Goal: Information Seeking & Learning: Learn about a topic

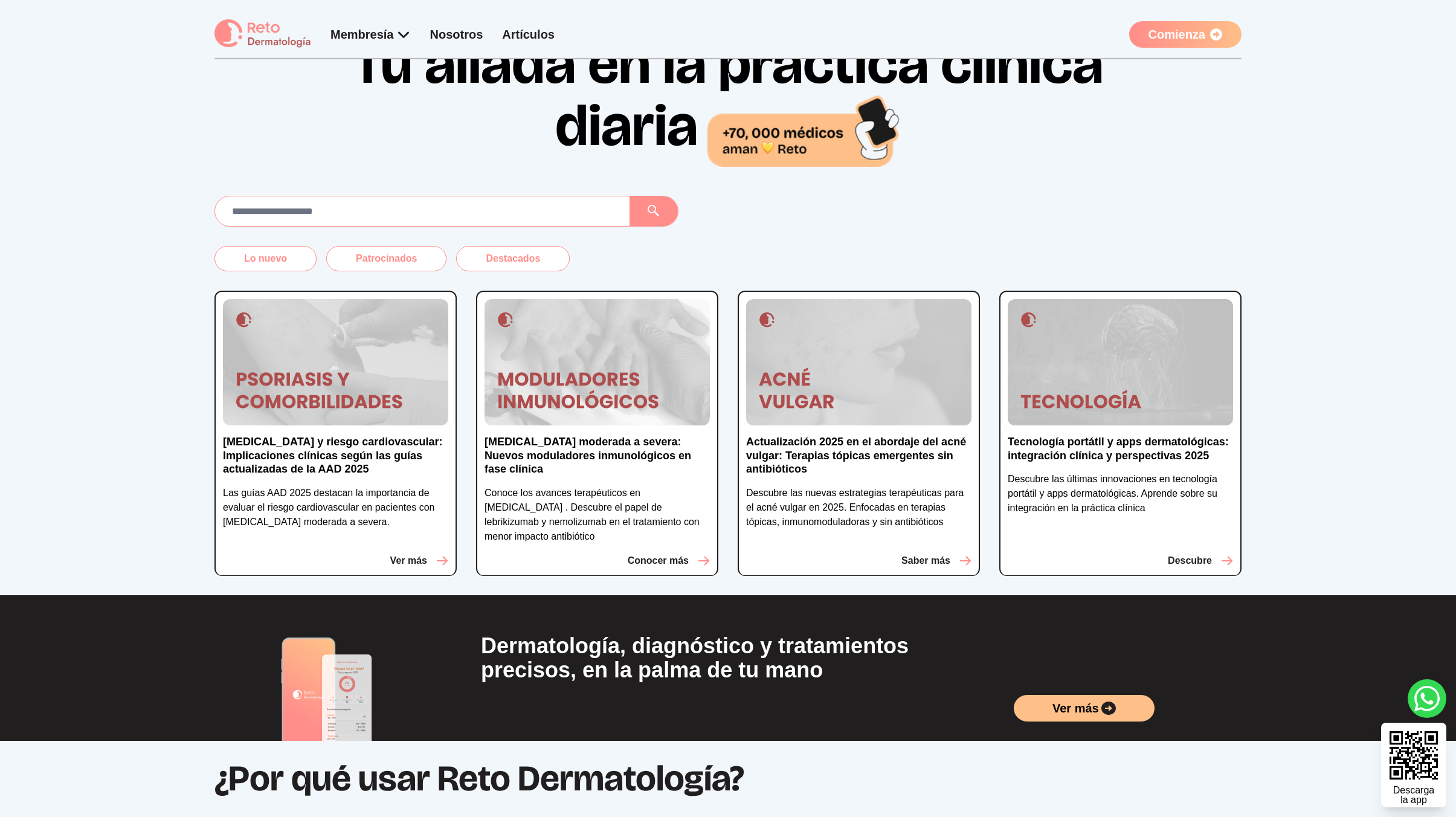
scroll to position [92, 0]
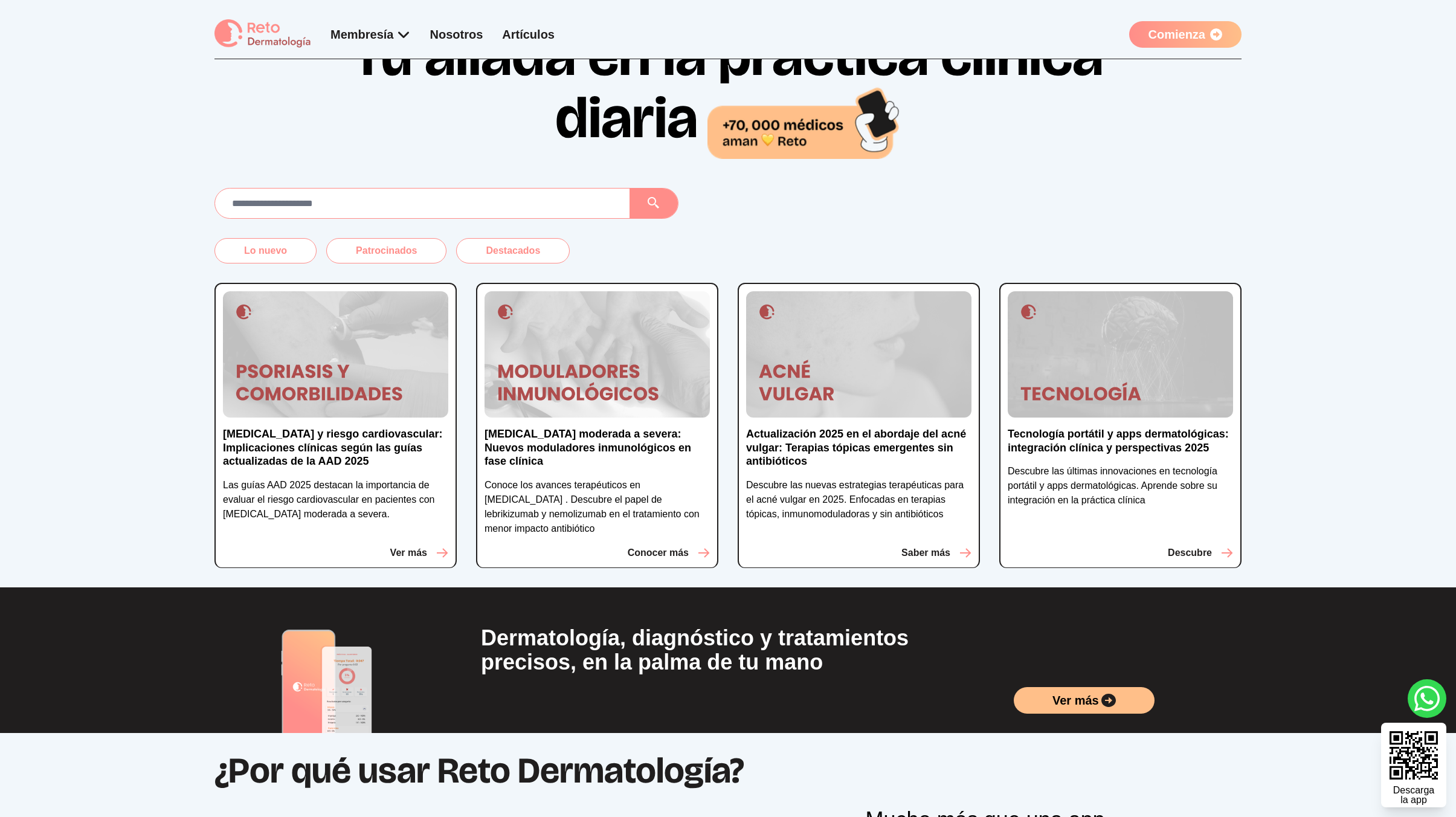
click at [208, 217] on div "Lo nuevo Patrocinados Destacados Psoriasis y riesgo cardiovascular: Implicacion…" at bounding box center [728, 387] width 1456 height 400
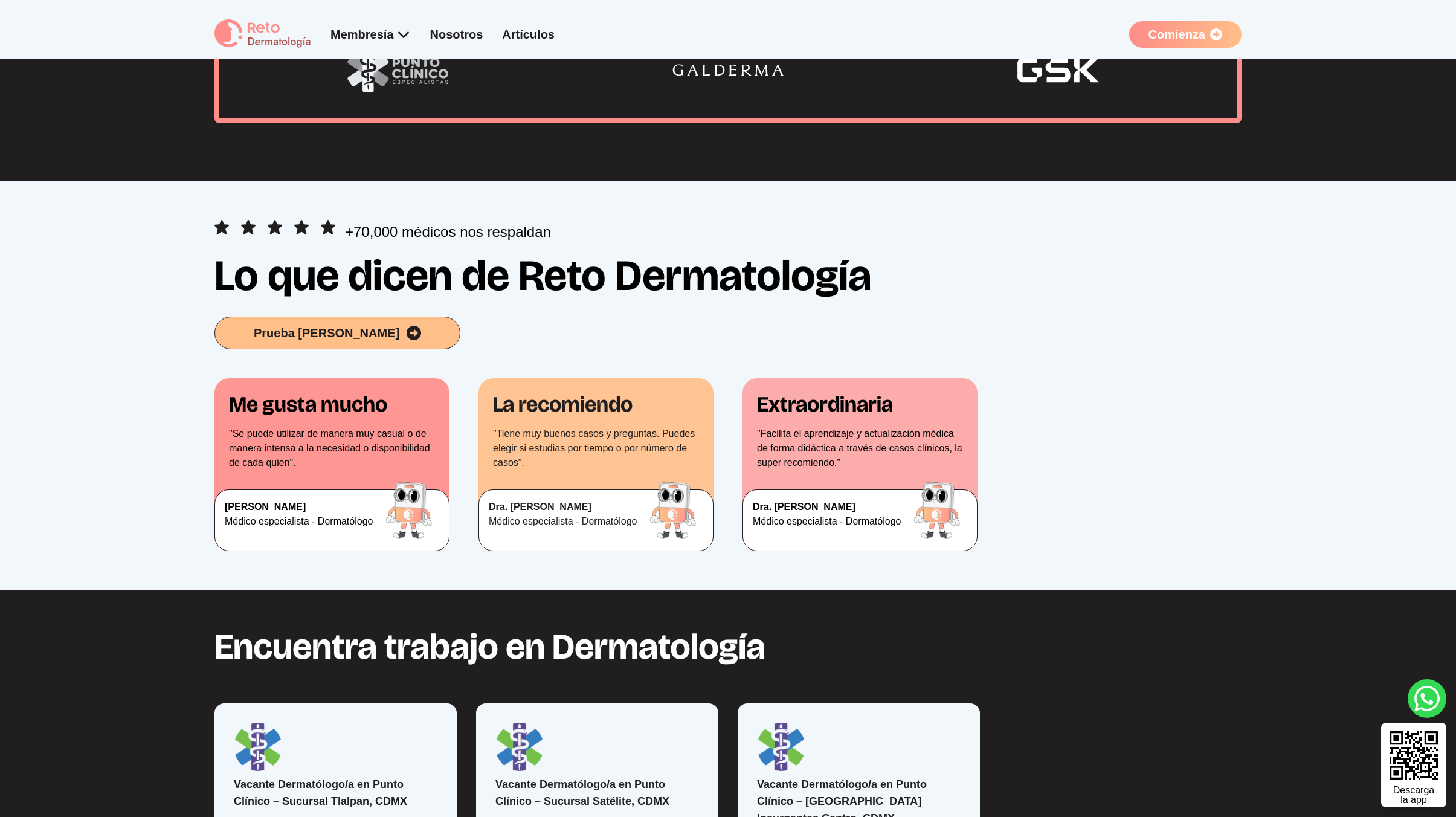
scroll to position [1604, 0]
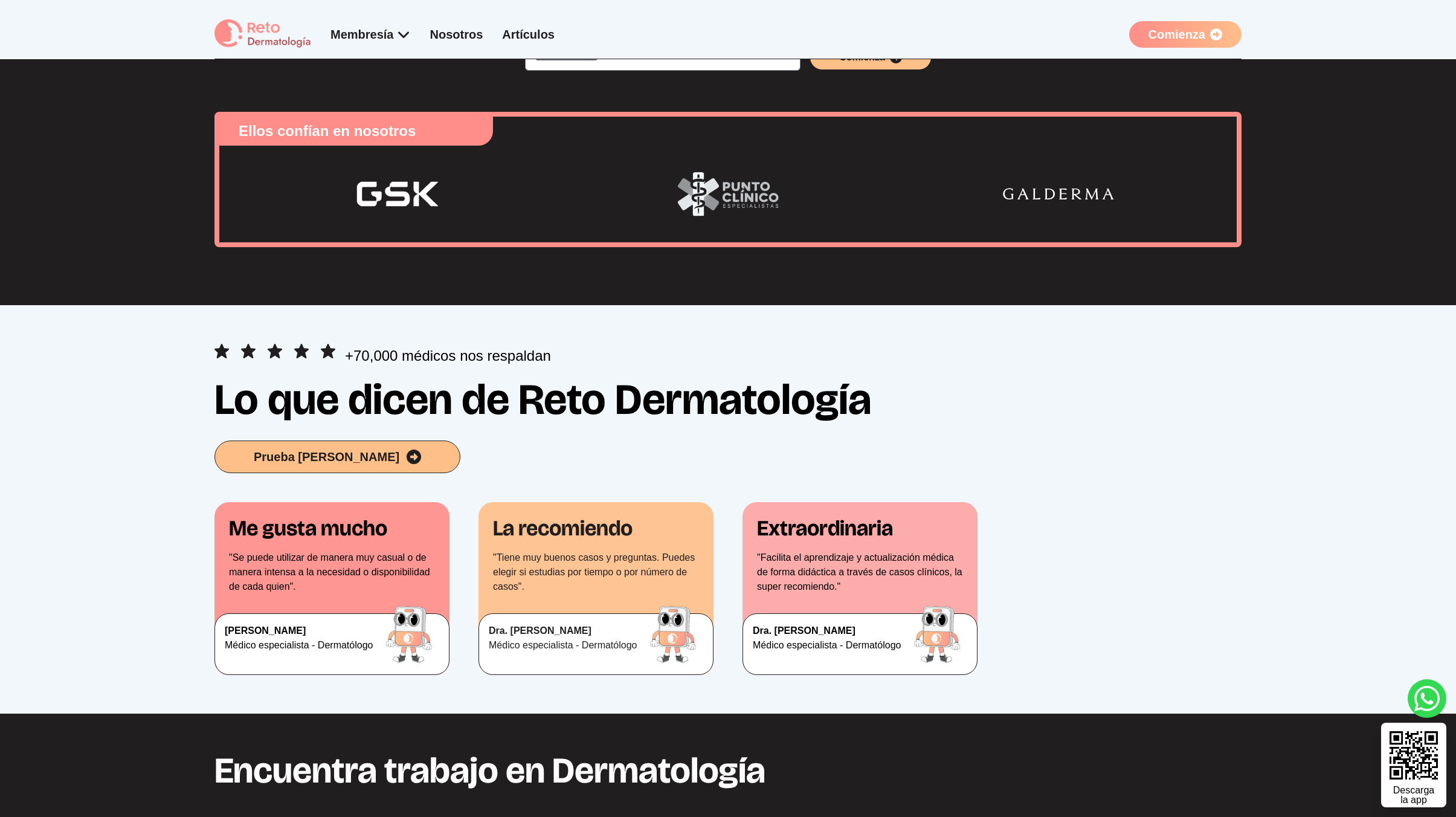
click at [923, 365] on div "+70,000 médicos nos respaldan" at bounding box center [728, 355] width 1027 height 24
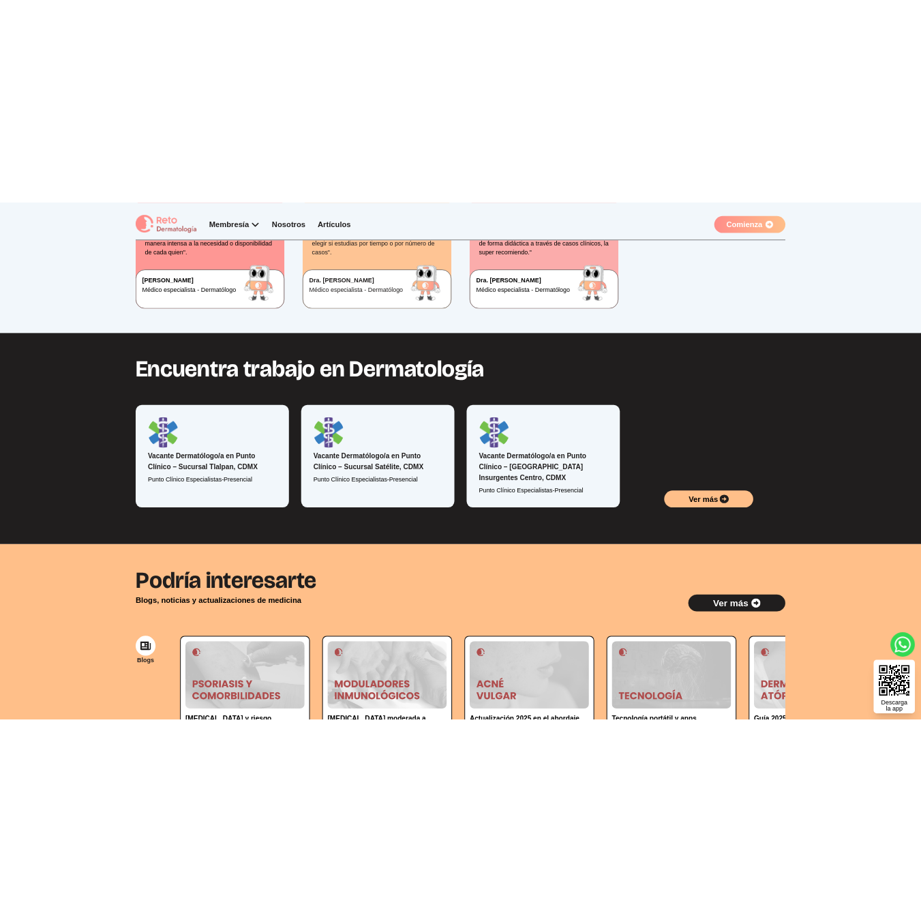
scroll to position [1932, 0]
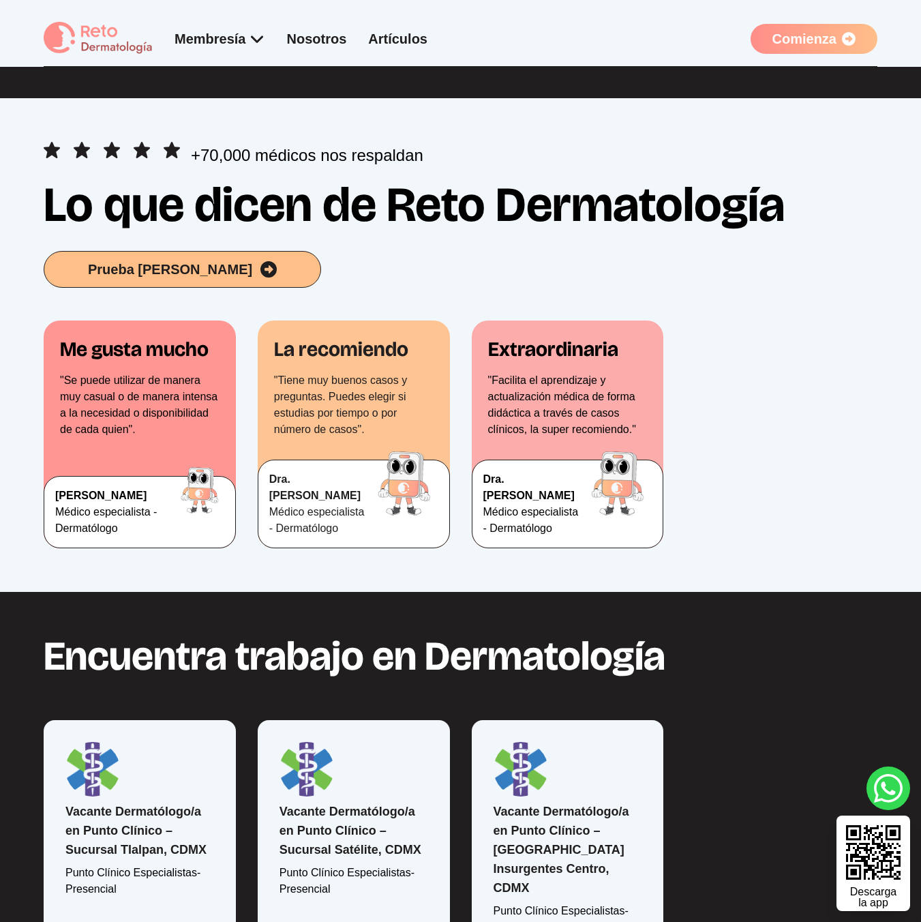
scroll to position [1932, 0]
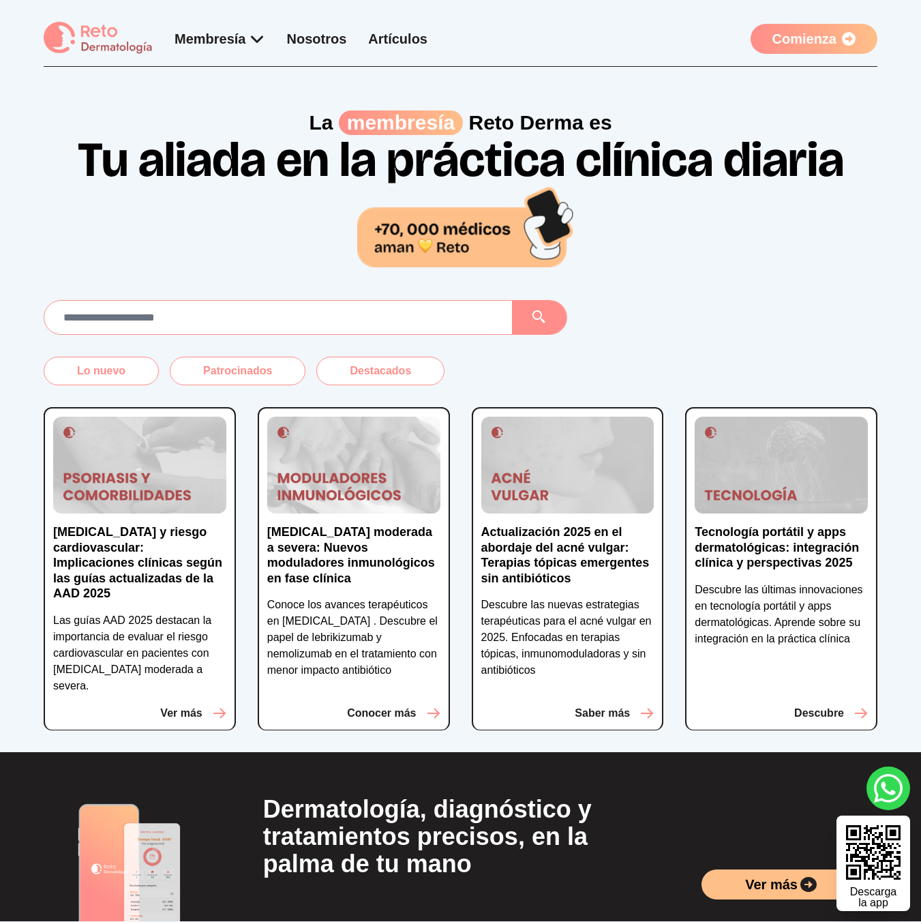
click at [324, 433] on img at bounding box center [353, 464] width 173 height 97
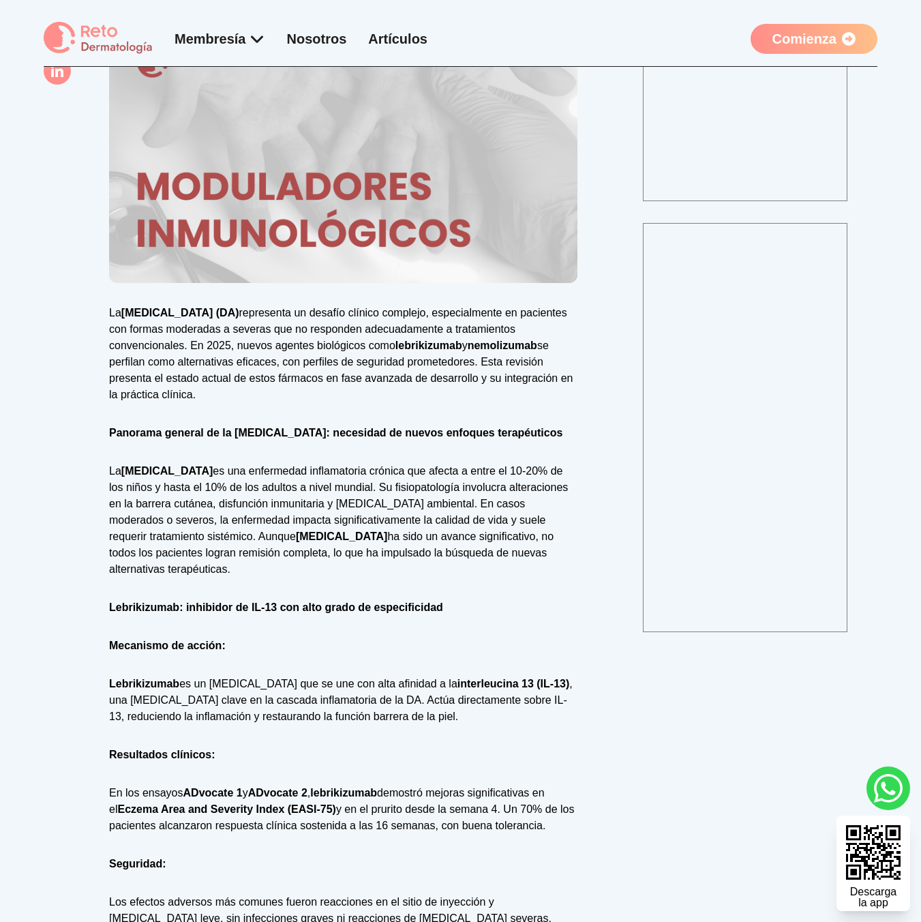
scroll to position [407, 0]
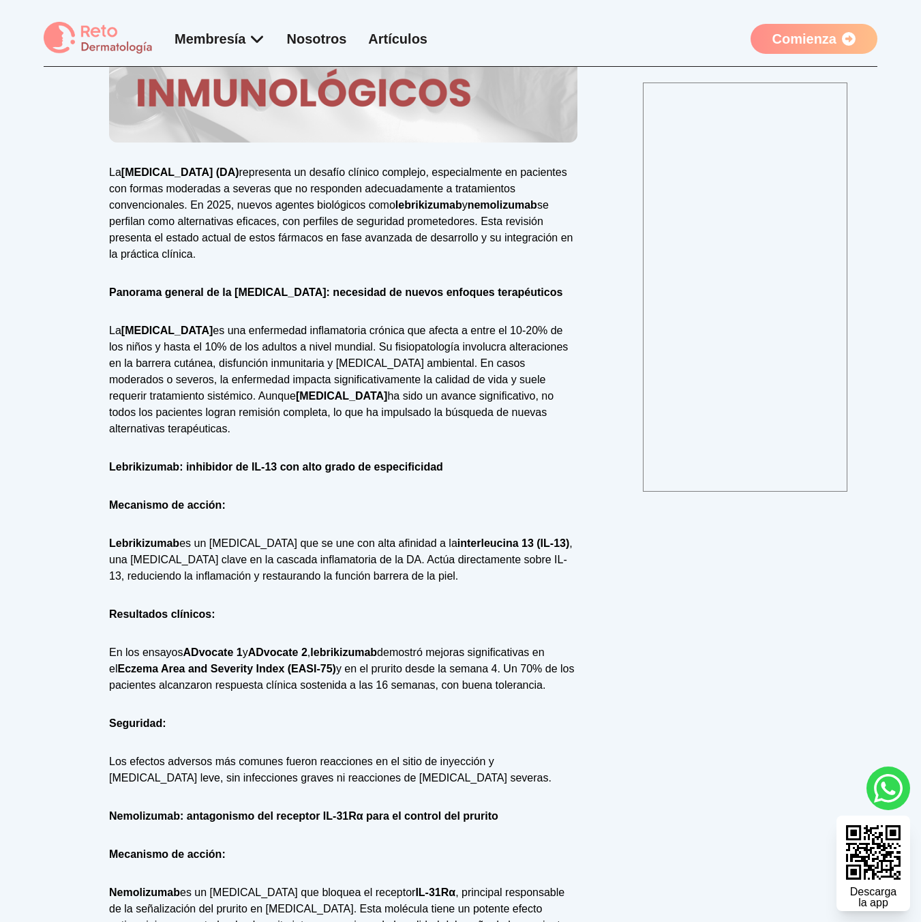
click at [613, 327] on div "Reto Dermatología 23 de Julio de 2025 La dermatitis atópica (DA) representa un …" at bounding box center [461, 885] width 834 height 2059
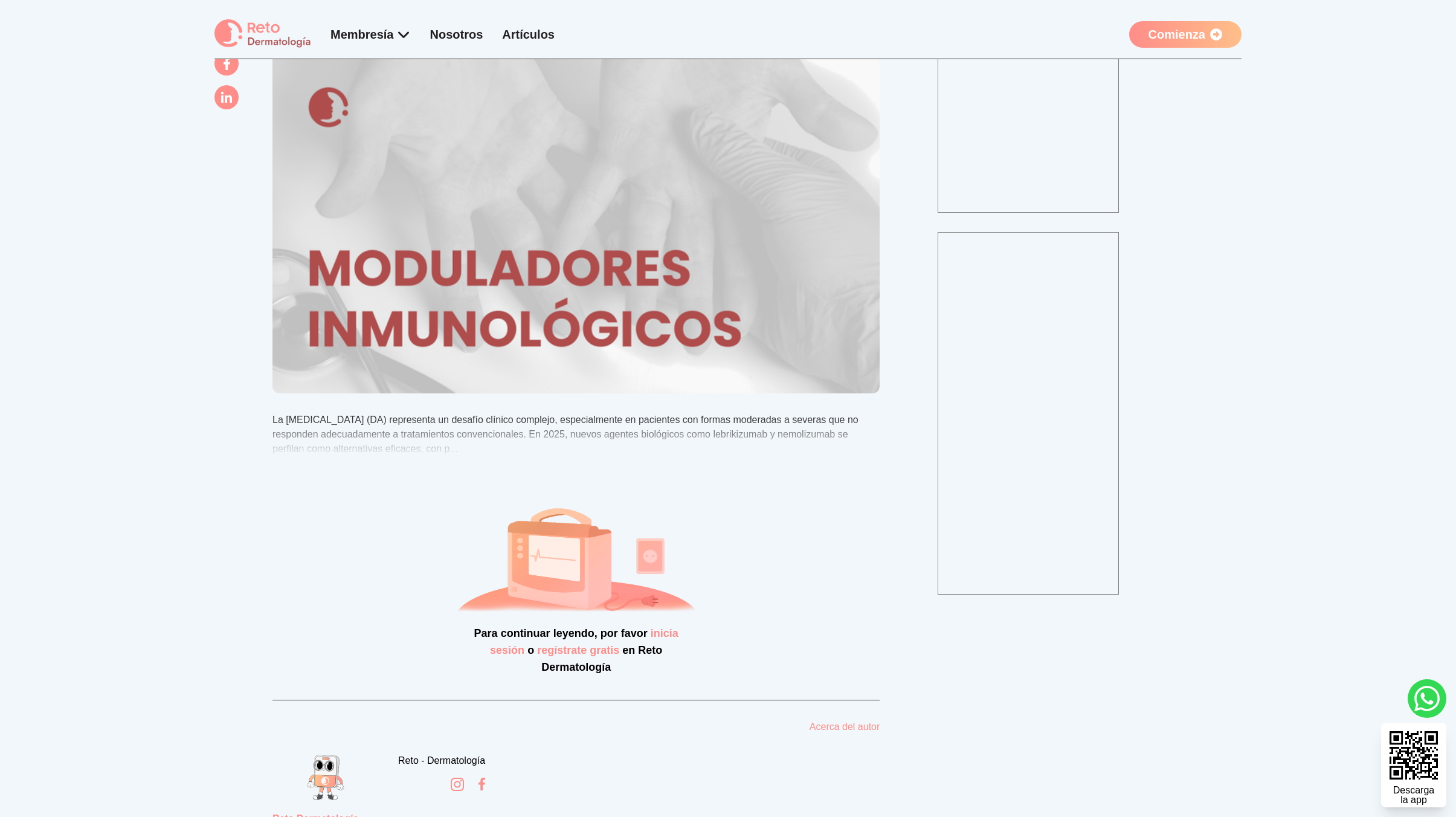
scroll to position [493, 0]
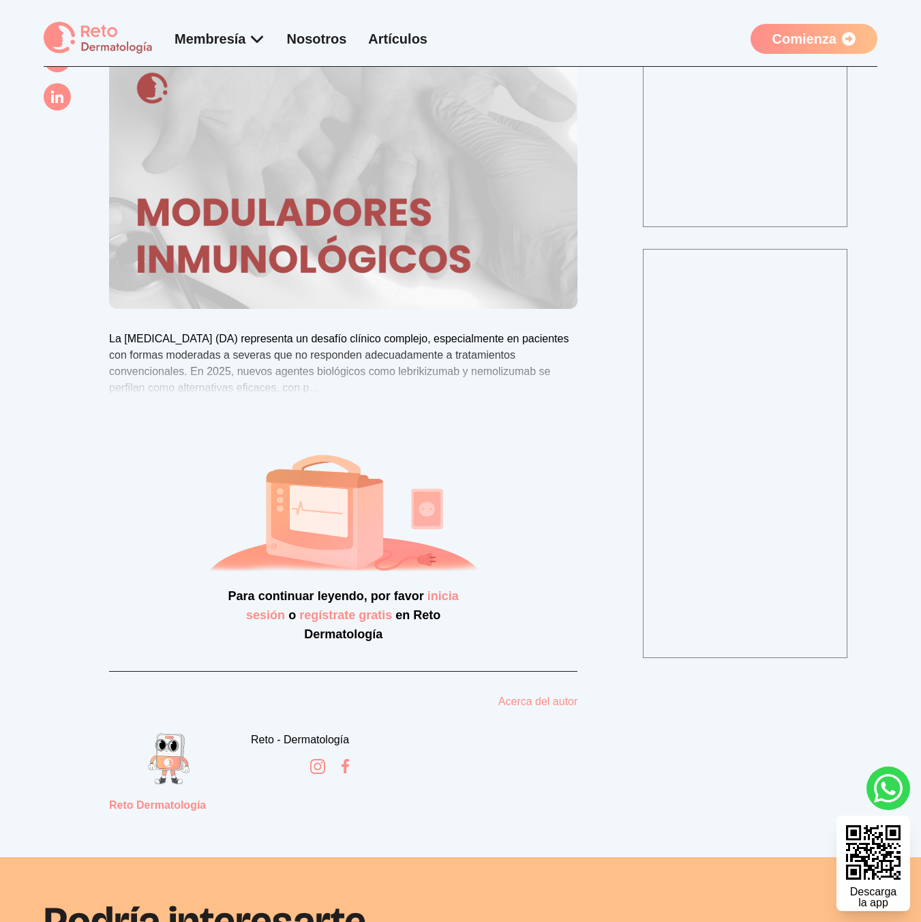
scroll to position [30, 0]
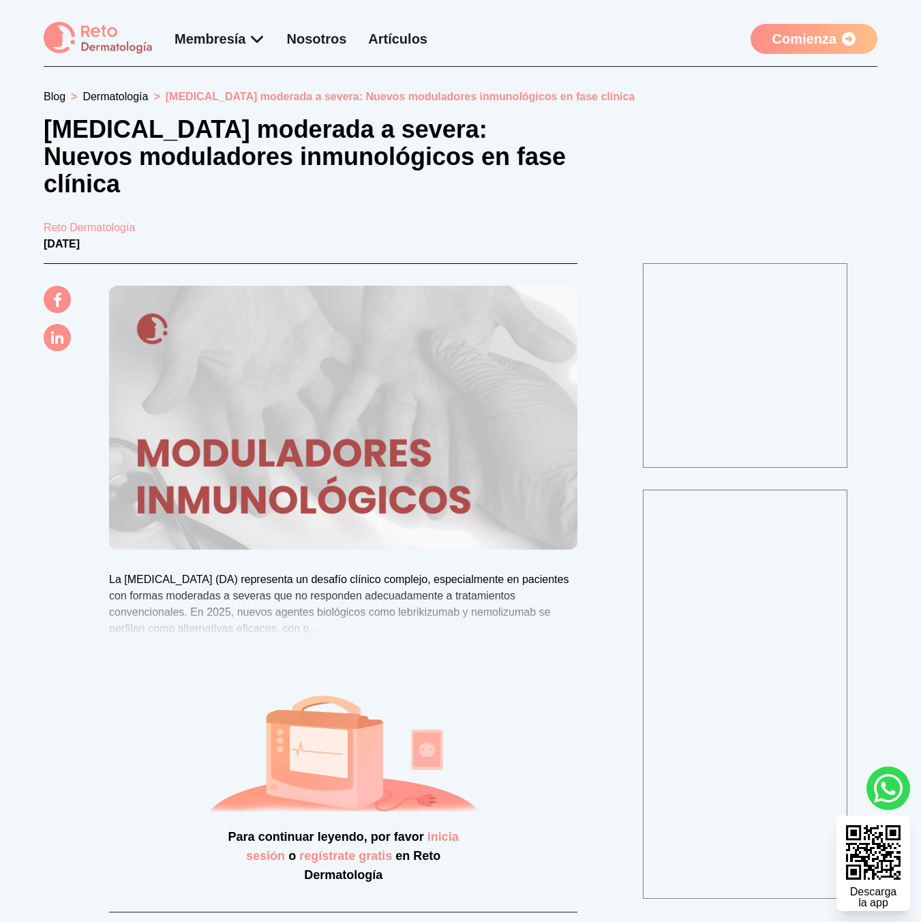
scroll to position [36, 0]
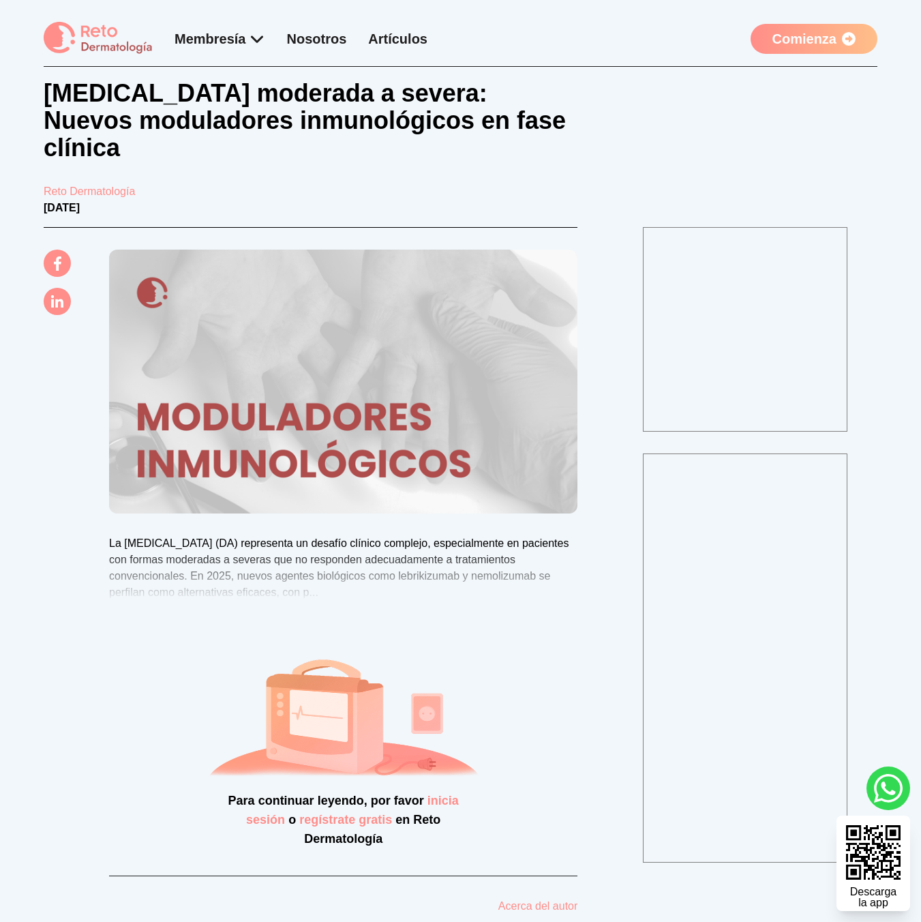
click at [119, 43] on img at bounding box center [98, 38] width 109 height 33
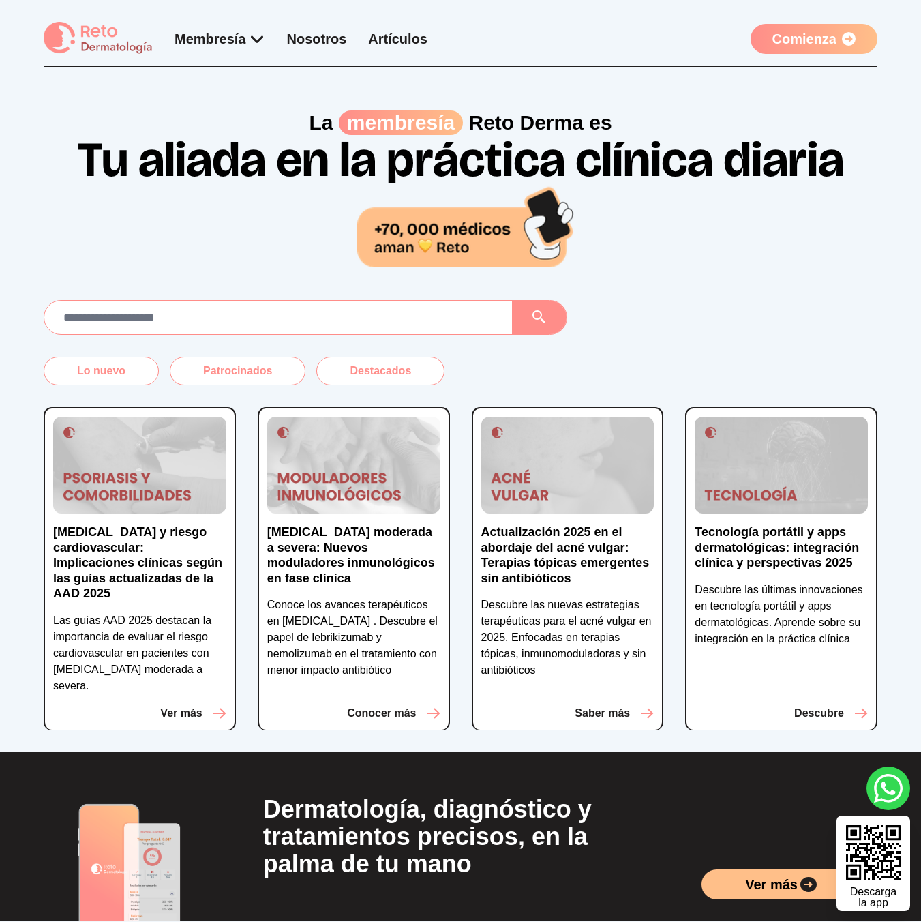
click at [400, 43] on link "Artículos" at bounding box center [397, 38] width 59 height 15
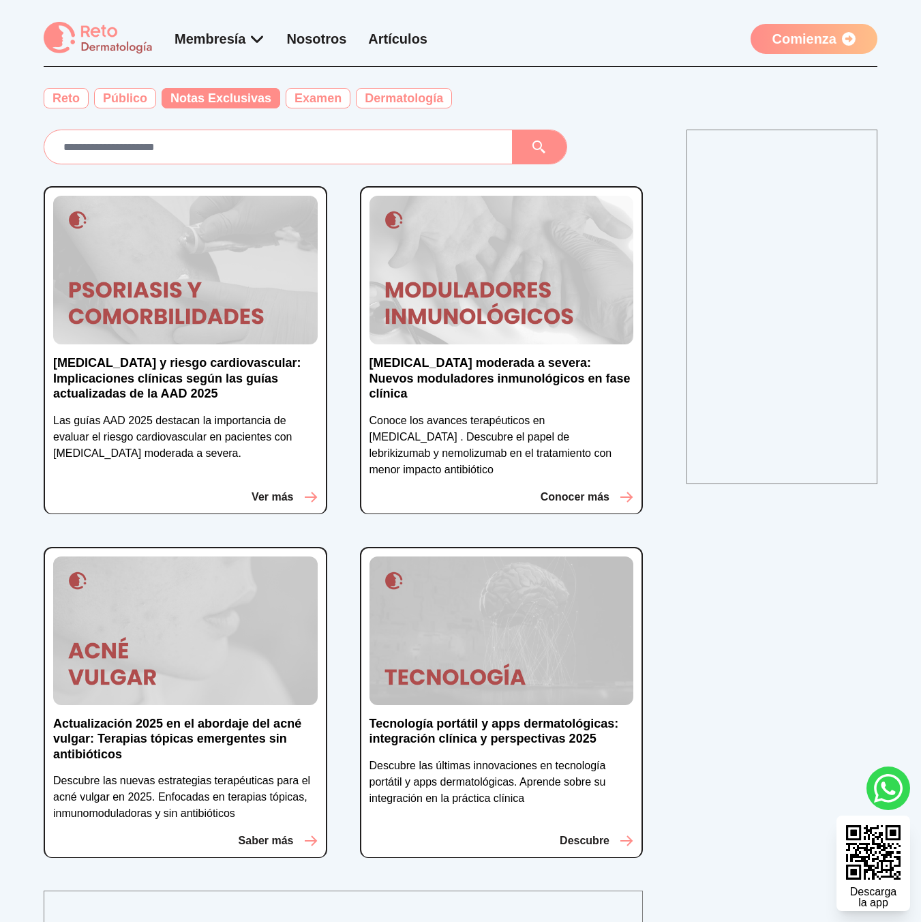
click at [164, 97] on span "Notas Exclusivas" at bounding box center [221, 98] width 119 height 20
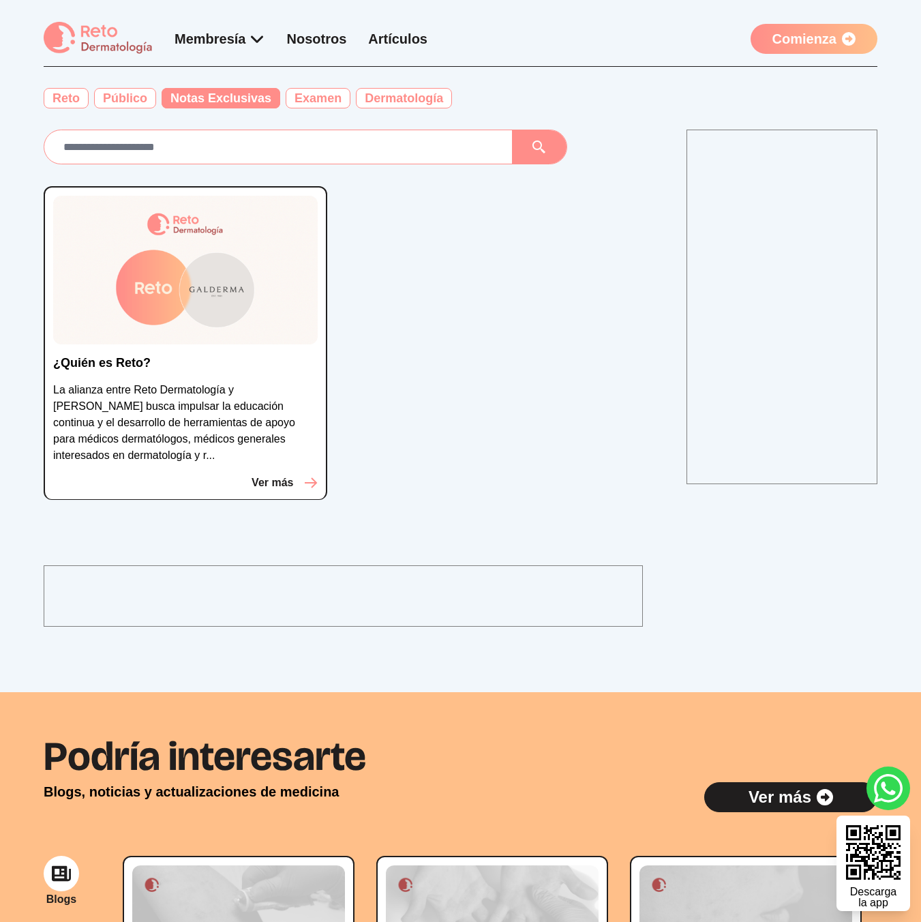
click at [306, 241] on img at bounding box center [185, 270] width 264 height 149
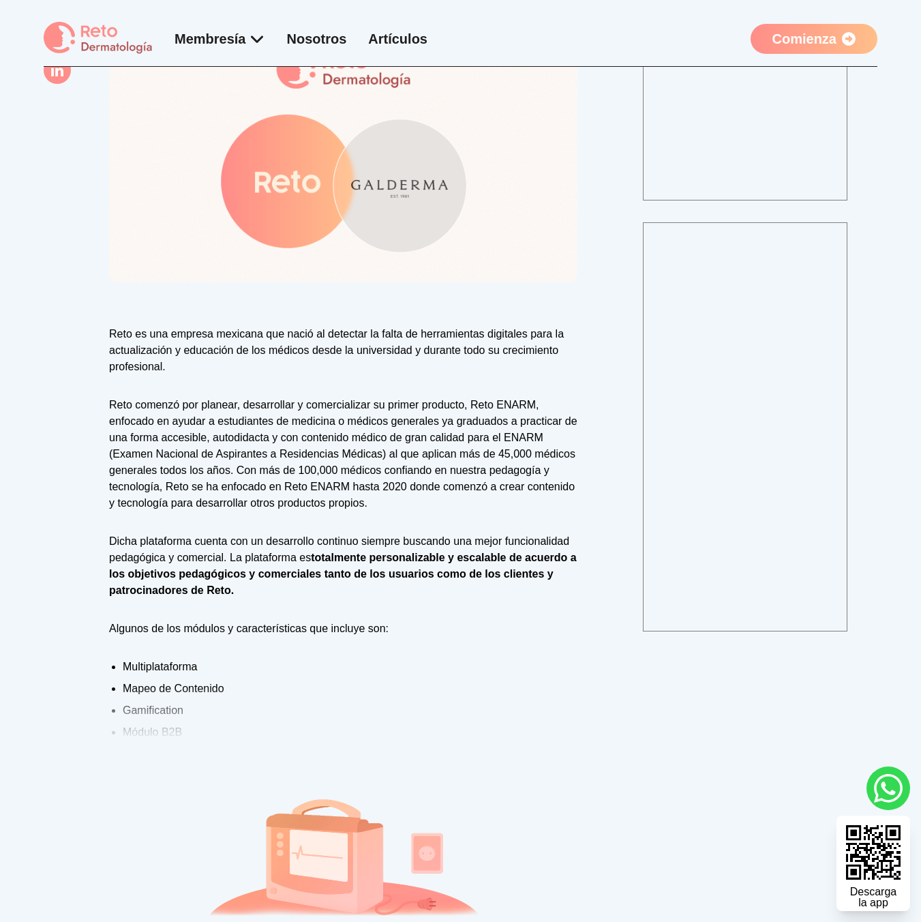
scroll to position [431, 0]
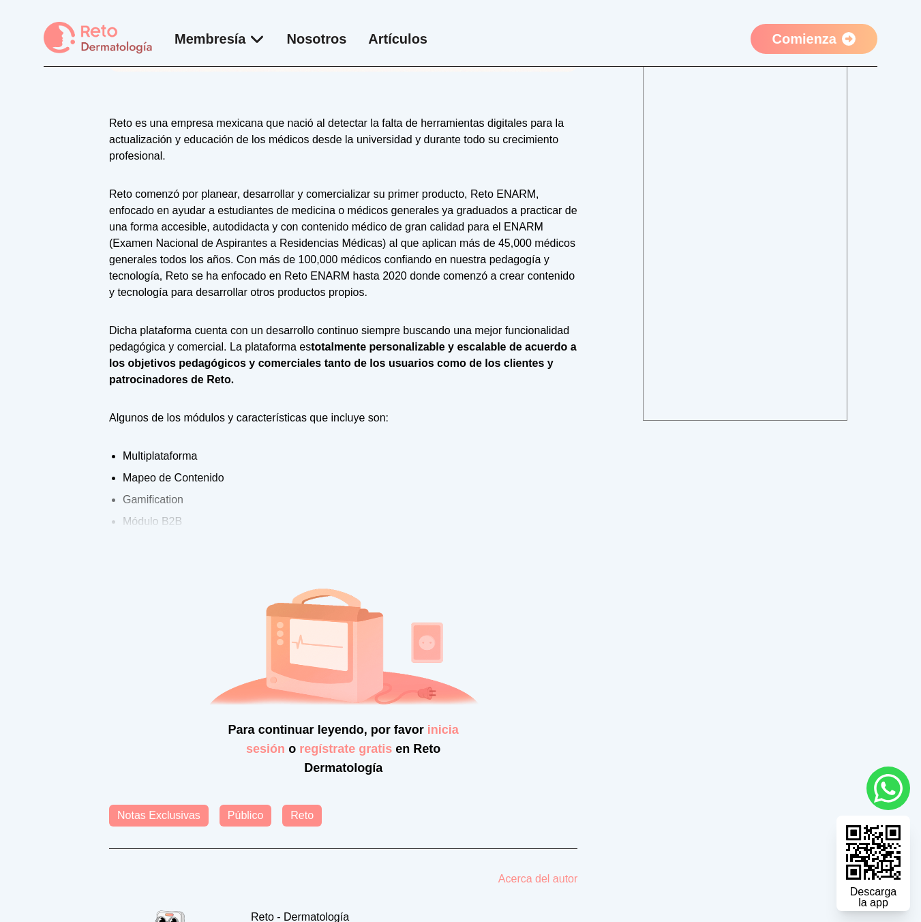
click at [423, 248] on p "Reto comenzó por planear, desarrollar y comercializar su primer producto, Reto …" at bounding box center [343, 243] width 468 height 115
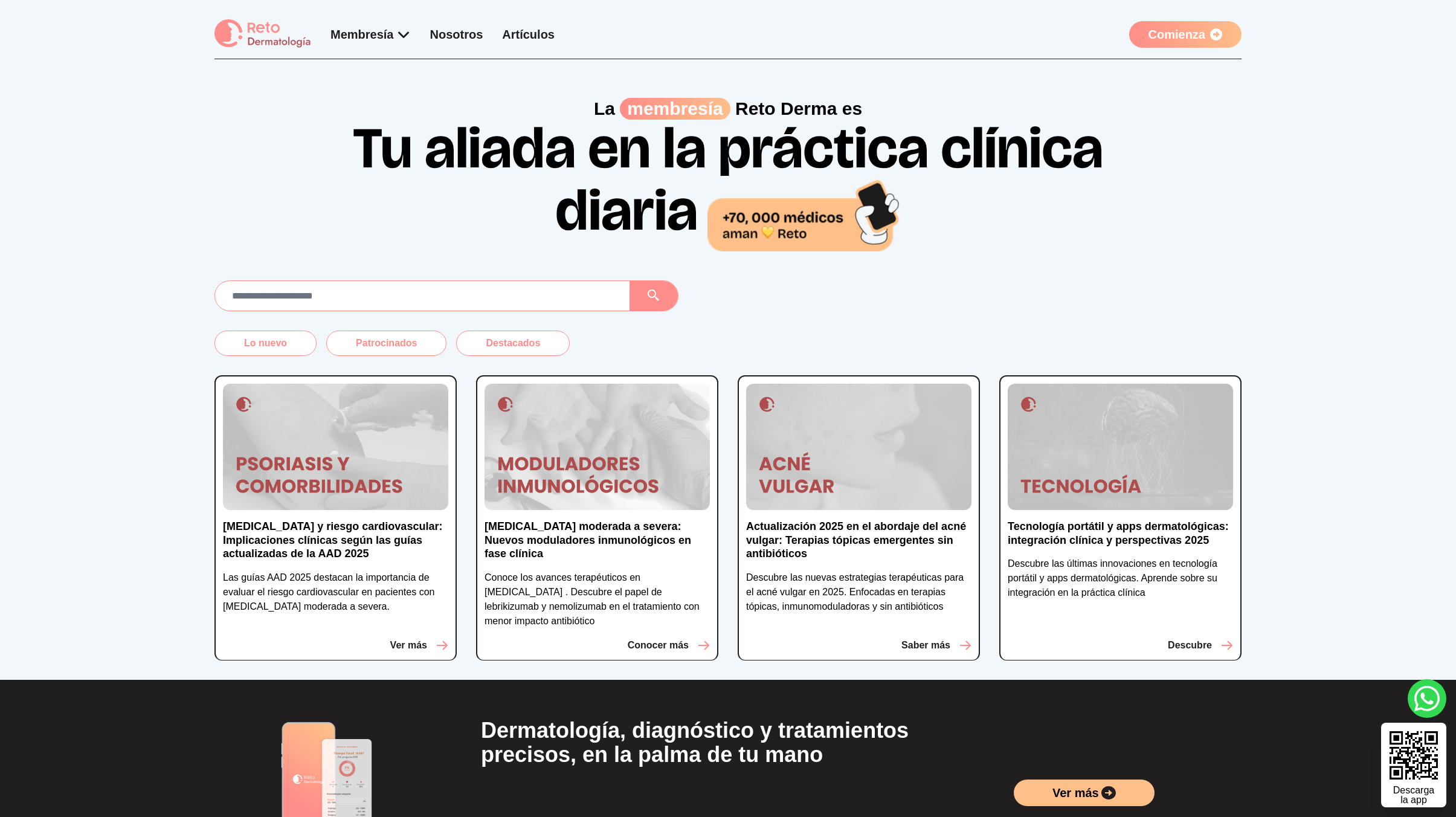
click at [426, 386] on img at bounding box center [336, 447] width 225 height 127
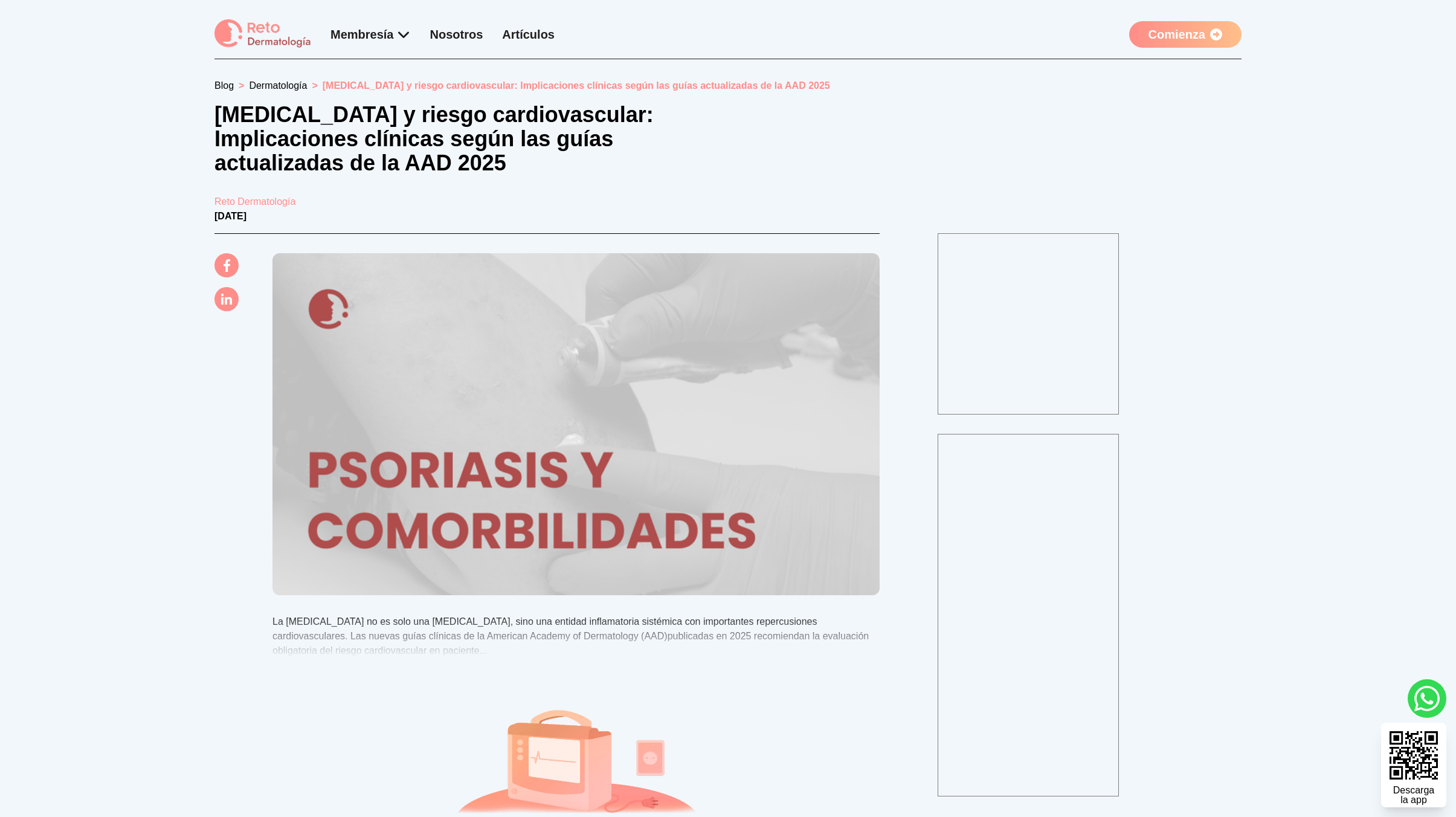
scroll to position [946, 0]
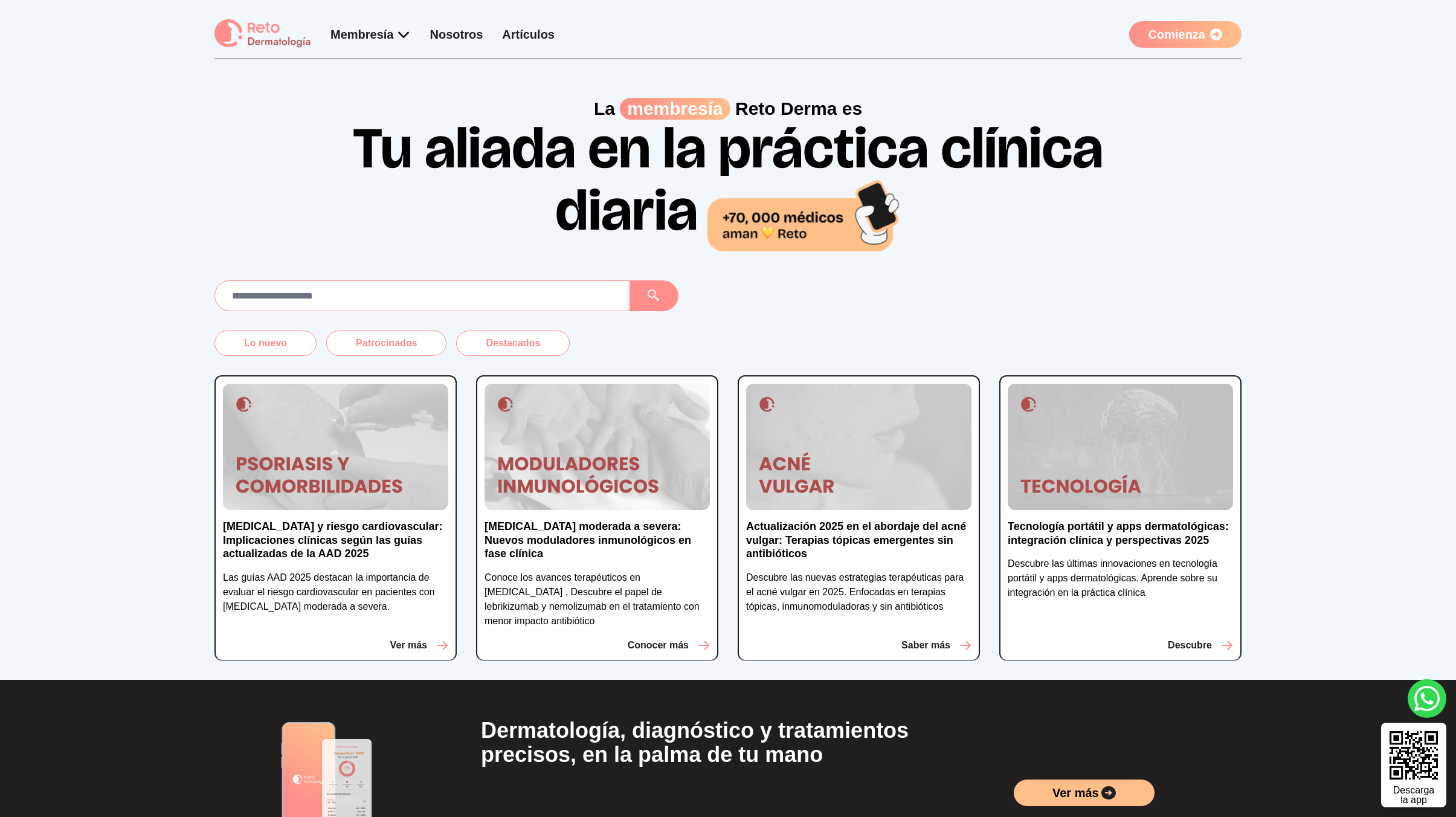
click at [938, 477] on img at bounding box center [859, 447] width 225 height 127
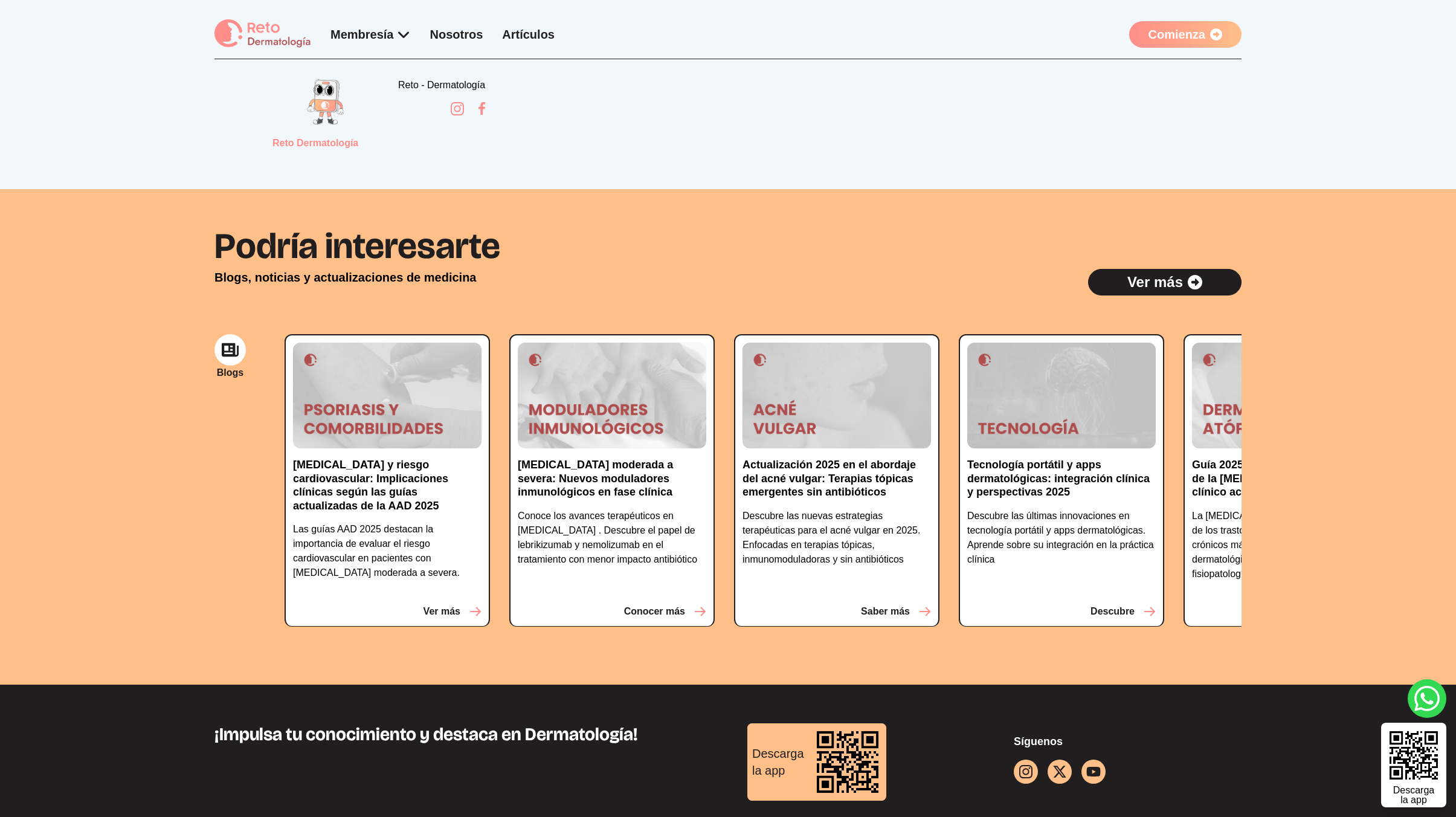
scroll to position [1022, 0]
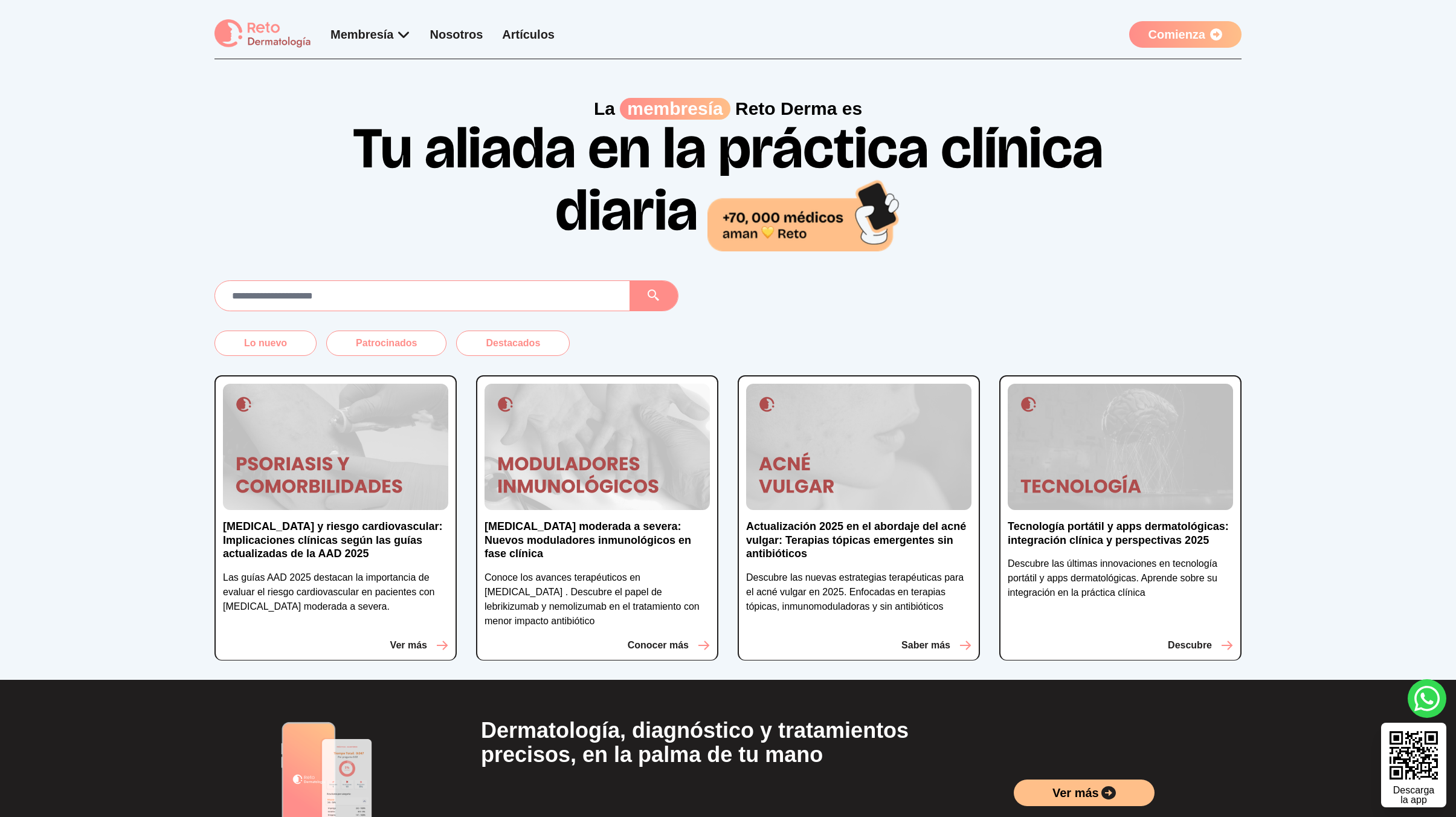
click at [1094, 475] on img at bounding box center [1120, 447] width 225 height 127
click at [426, 234] on h1 "Tu aliada en la práctica clínica diaria" at bounding box center [728, 185] width 773 height 131
click at [378, 212] on h1 "Tu aliada en la práctica clínica diaria" at bounding box center [728, 185] width 773 height 131
click at [752, 463] on img at bounding box center [859, 447] width 225 height 127
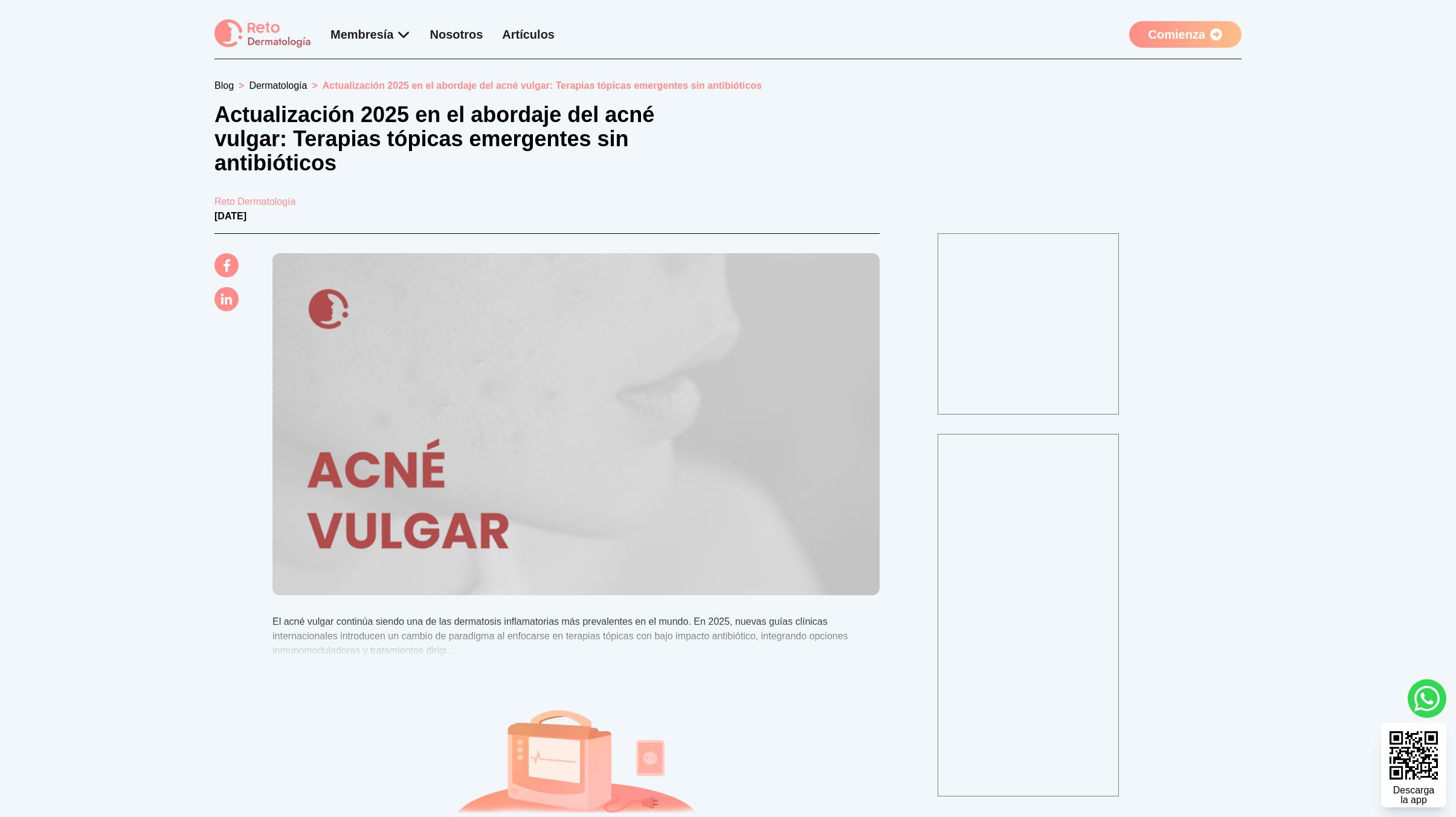
scroll to position [180, 0]
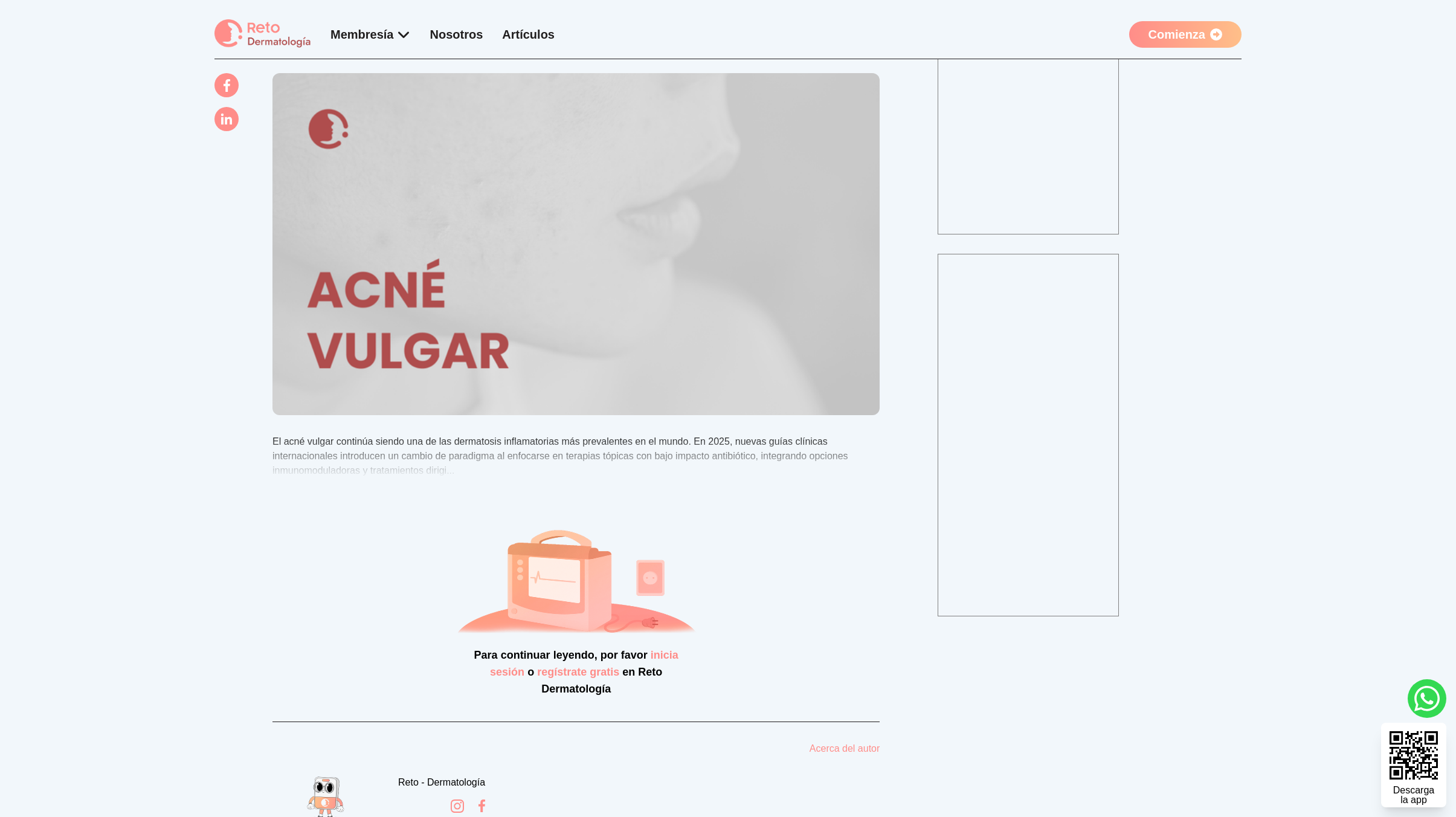
click at [67, 398] on section "Blog > Dermatología > Actualización 2025 en el abordaje del acné vulgar: Terapi…" at bounding box center [728, 383] width 1456 height 1007
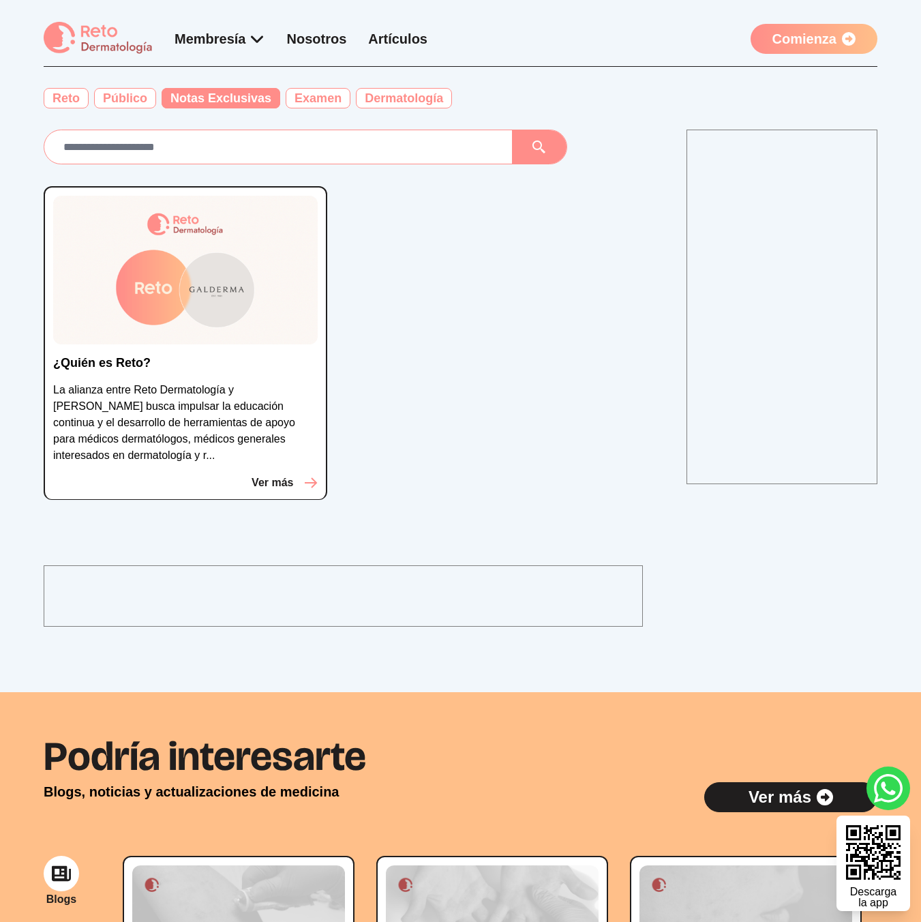
click at [290, 269] on img at bounding box center [185, 270] width 264 height 149
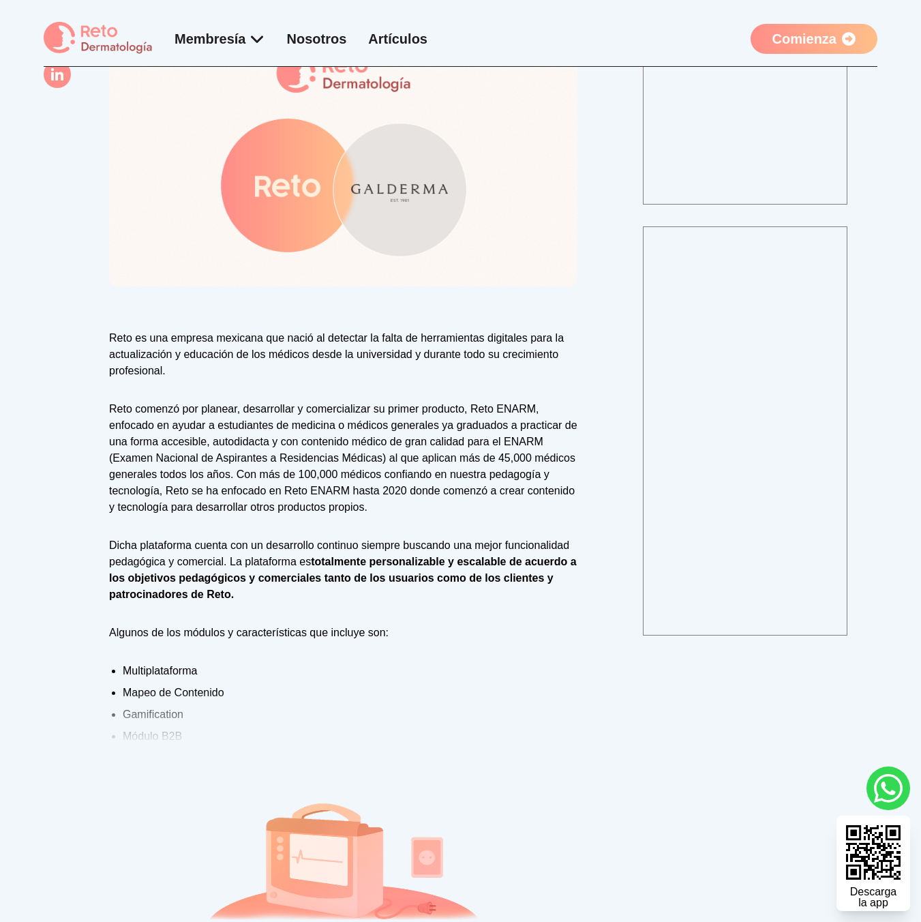
scroll to position [378, 0]
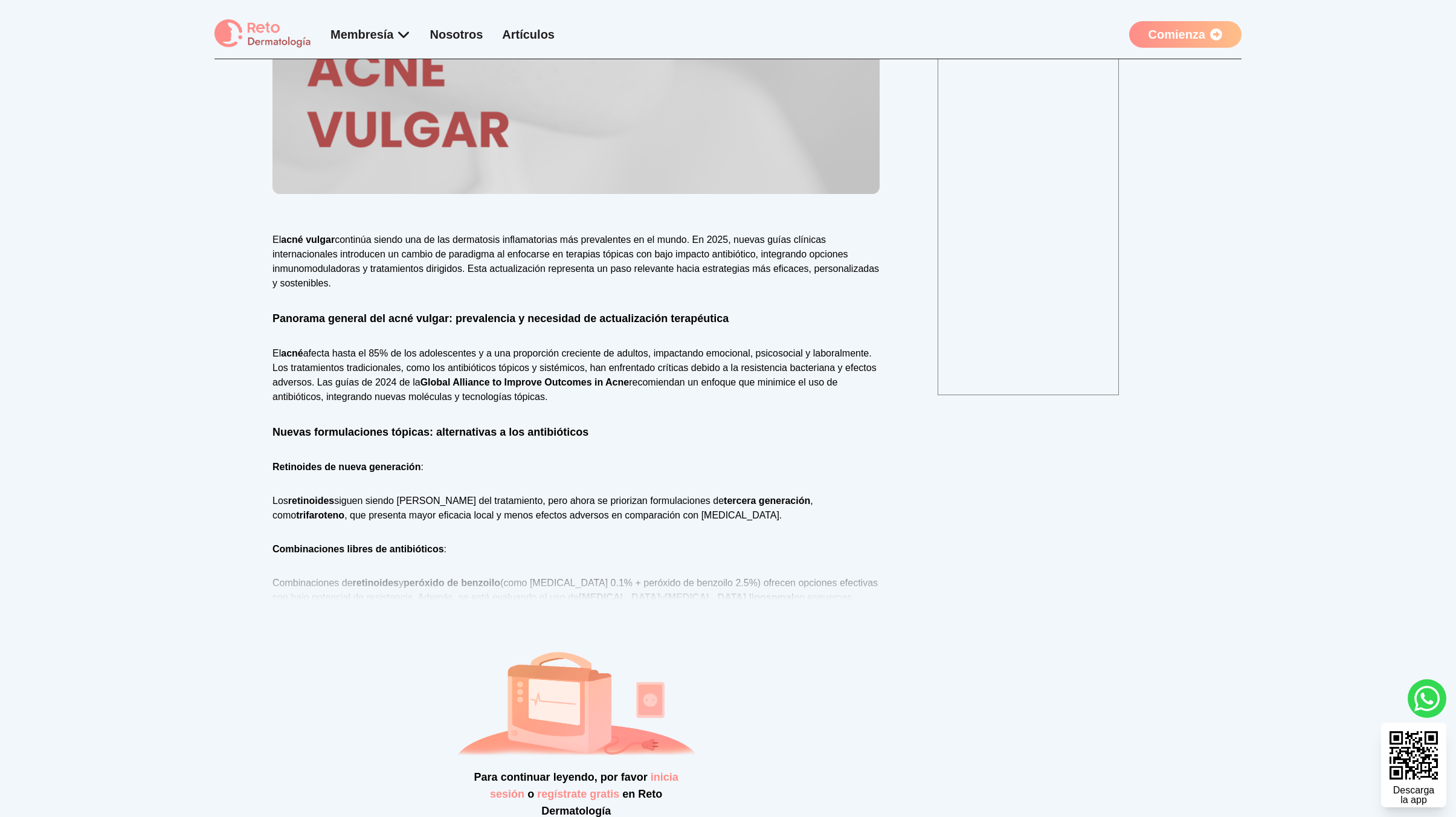
scroll to position [463, 0]
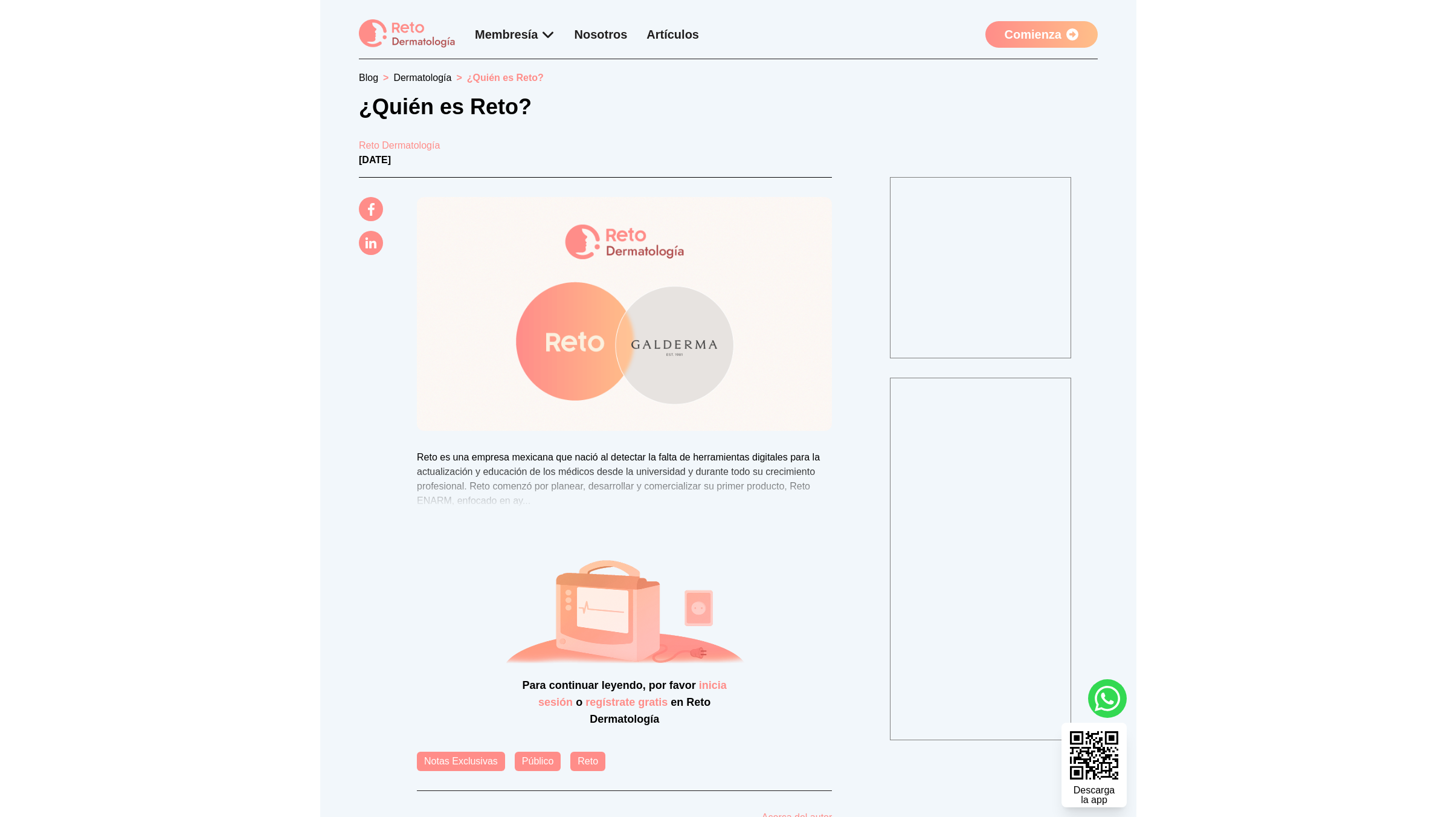
scroll to position [66, 0]
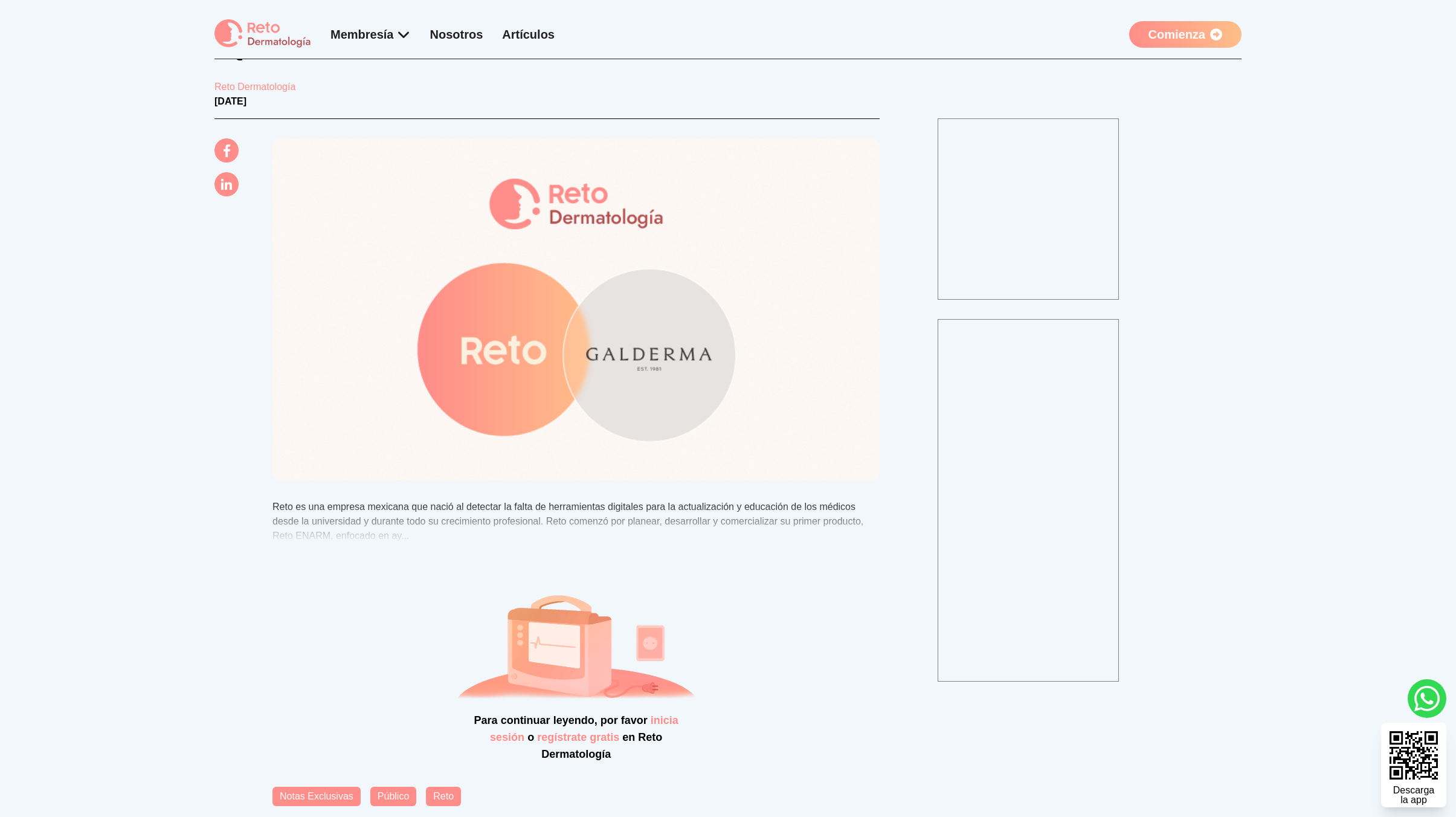
click at [794, 269] on img at bounding box center [575, 308] width 607 height 341
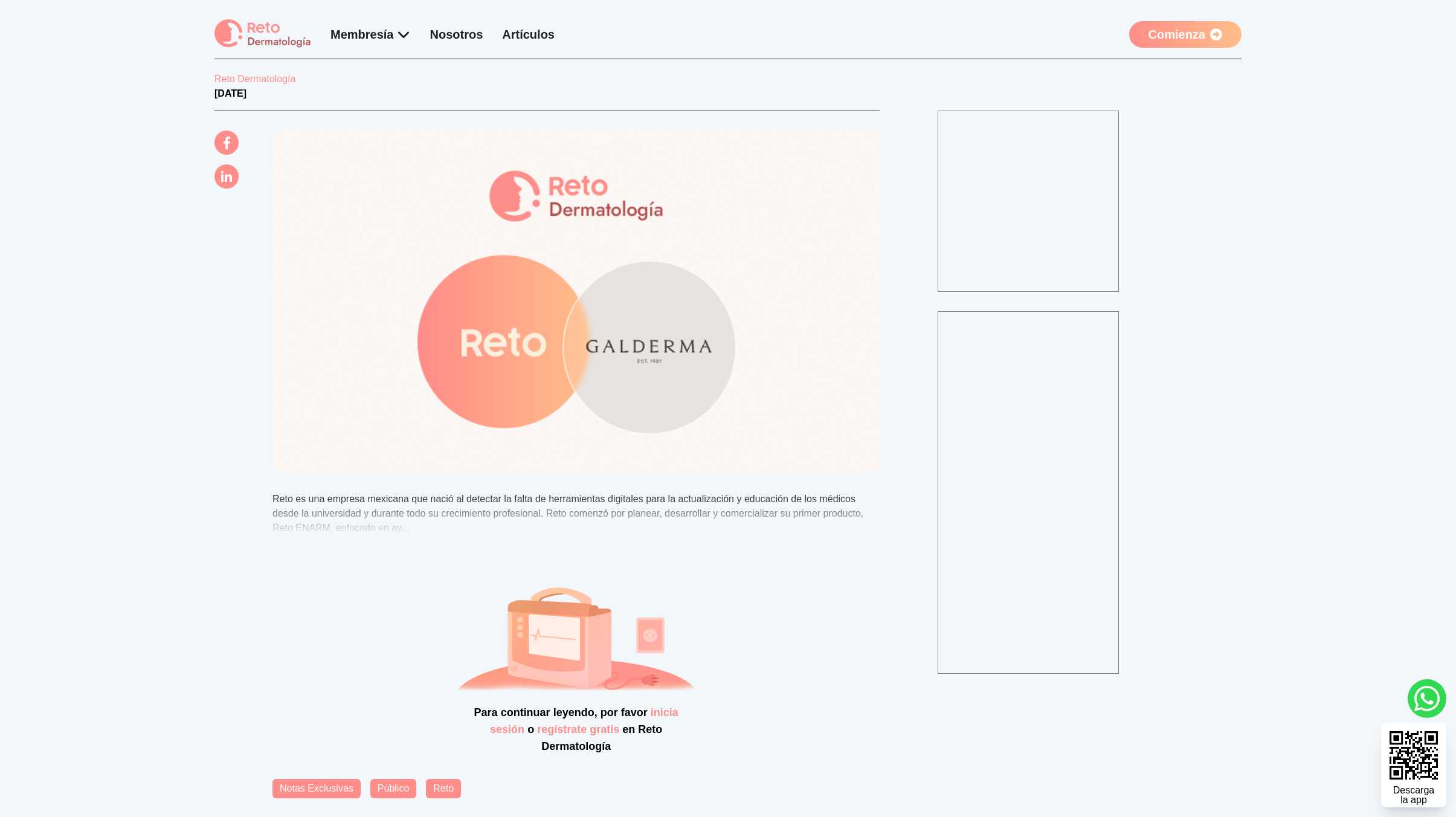
click at [208, 14] on div "Membresía App Reto Dermatología Examen CMD Eventos Bolsa de empleo Club de bene…" at bounding box center [728, 29] width 1456 height 59
click at [250, 44] on img at bounding box center [262, 34] width 97 height 29
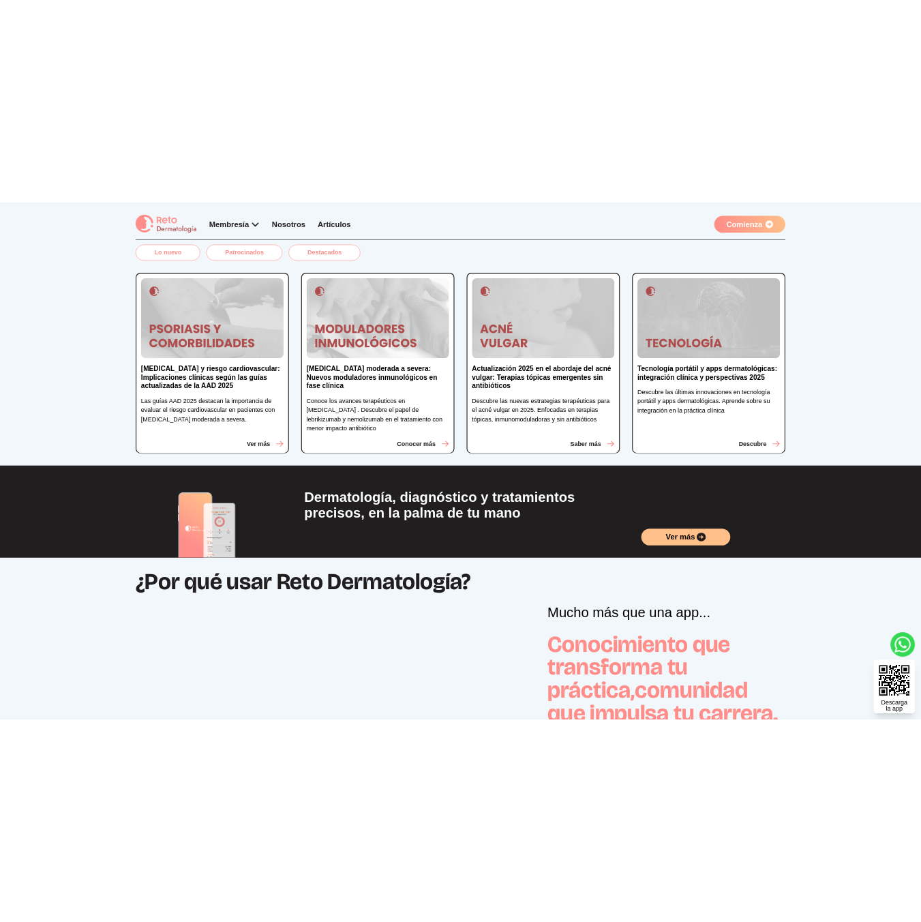
scroll to position [282, 0]
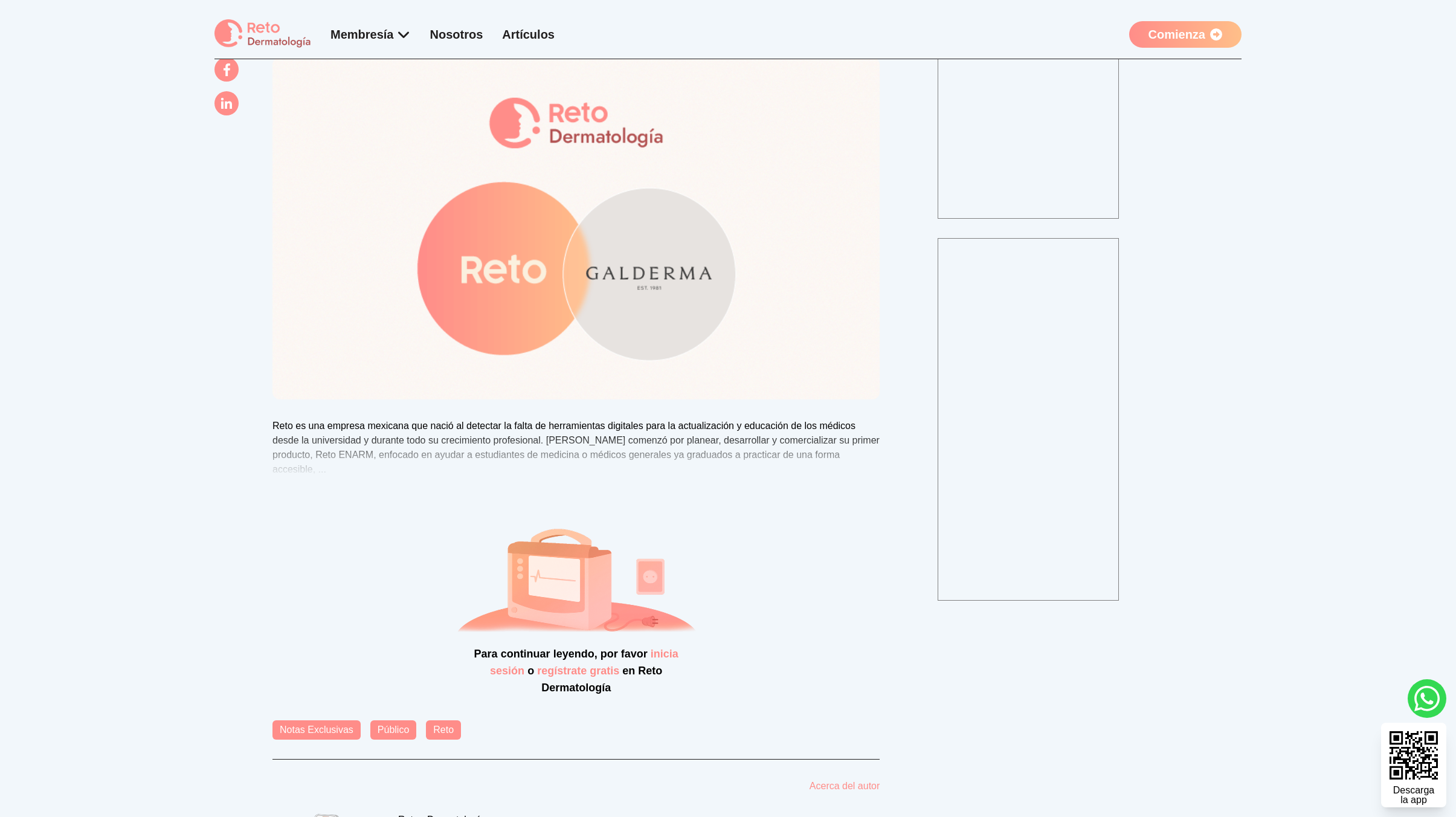
scroll to position [271, 0]
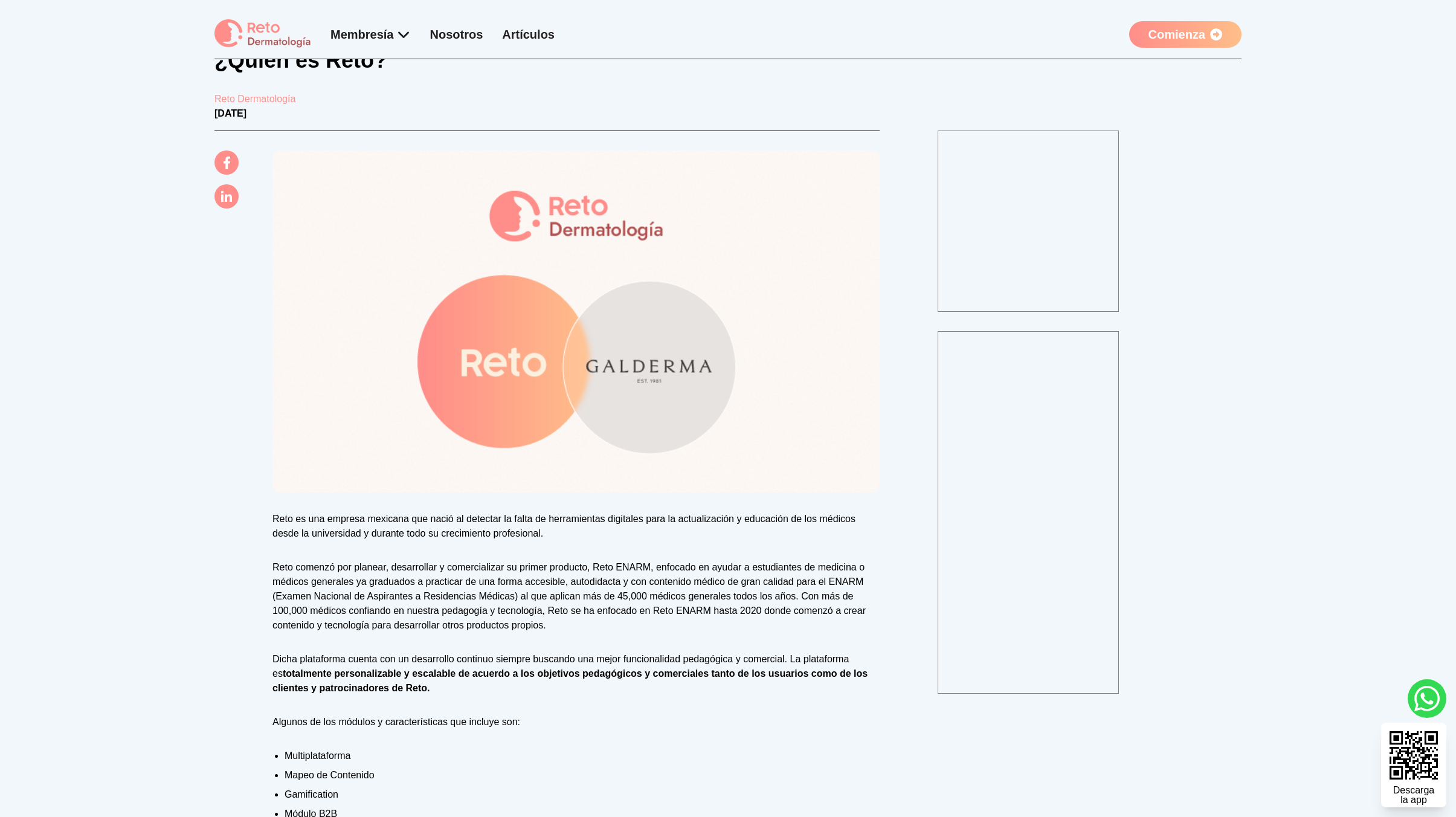
scroll to position [23, 0]
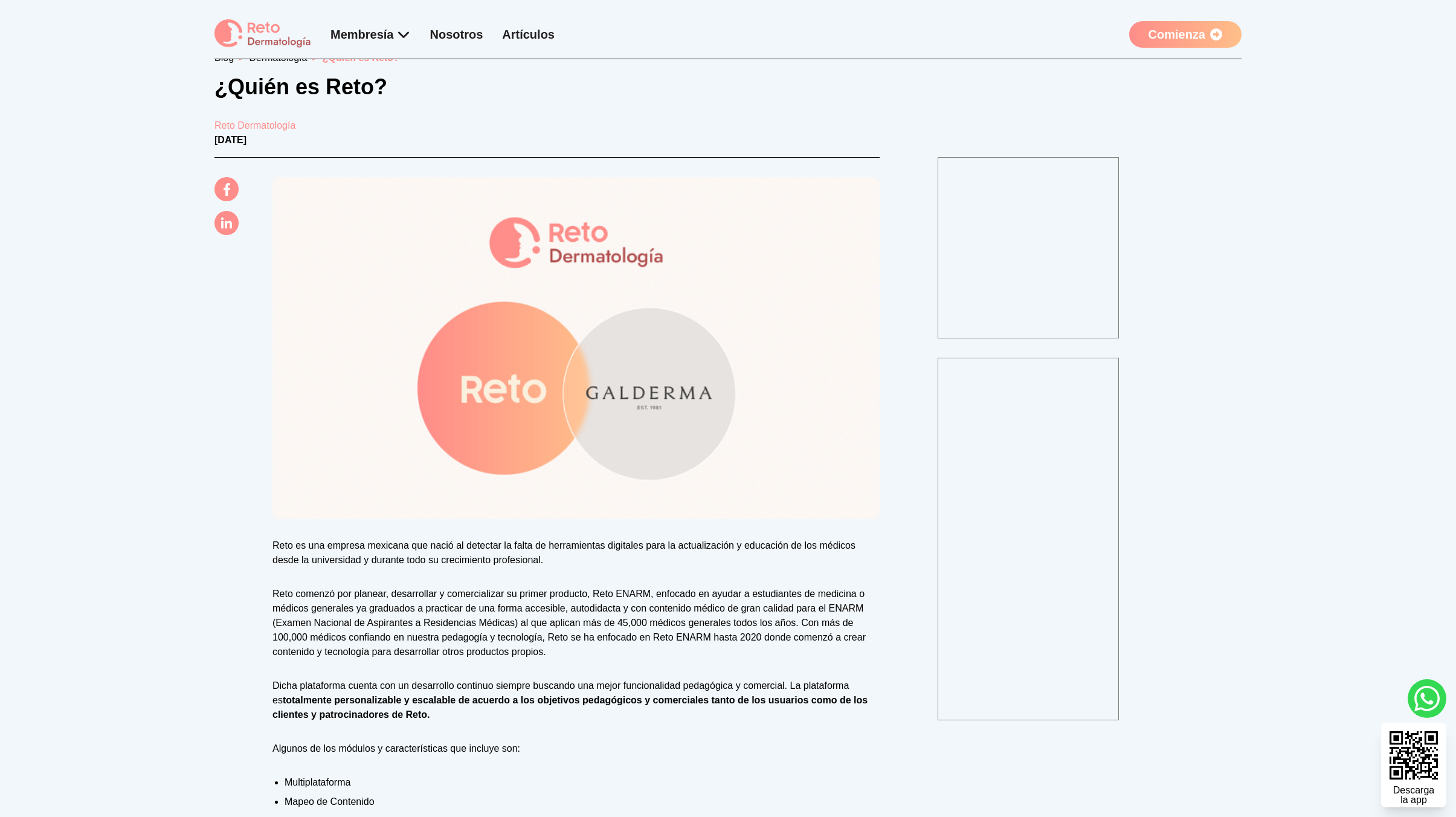
scroll to position [23, 0]
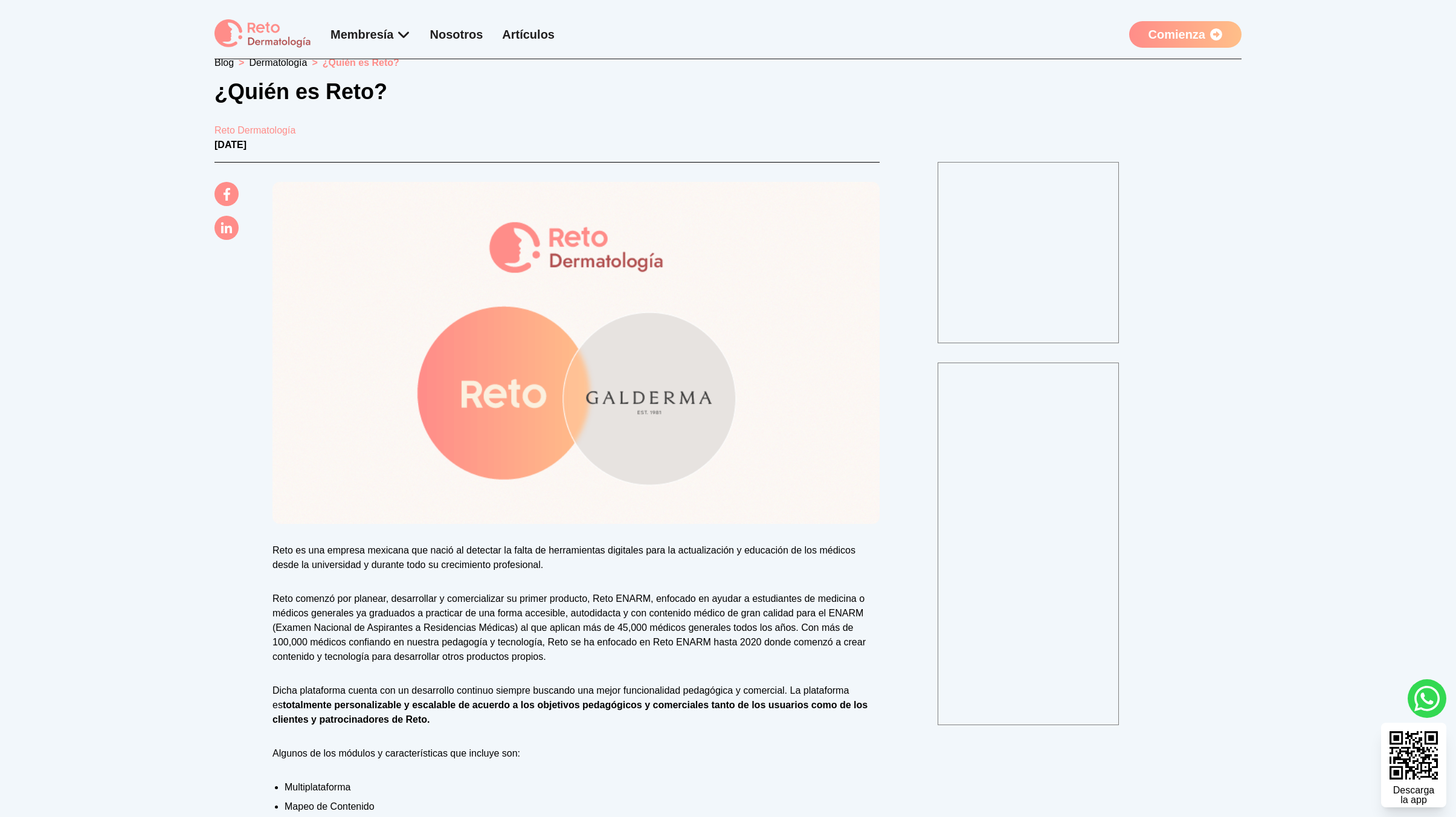
click at [1153, 35] on link "Comienza" at bounding box center [1185, 35] width 113 height 27
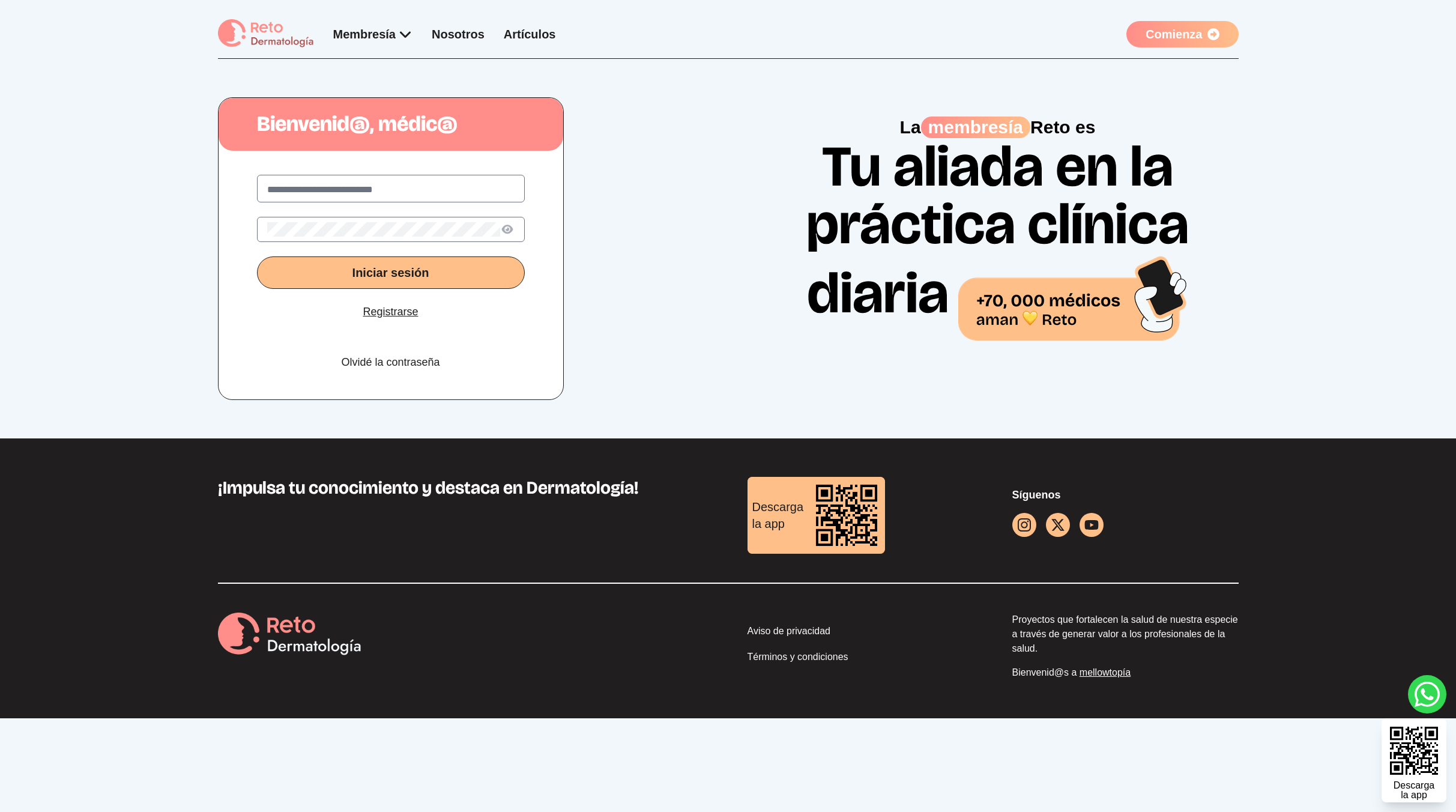
click at [454, 174] on div "Iniciar sesión Registrarse Olvidé la contraseña" at bounding box center [390, 277] width 344 height 244
click at [459, 194] on input "text" at bounding box center [390, 189] width 248 height 14
type input "**********"
click at [257, 256] on button "Iniciar sesión" at bounding box center [391, 272] width 268 height 33
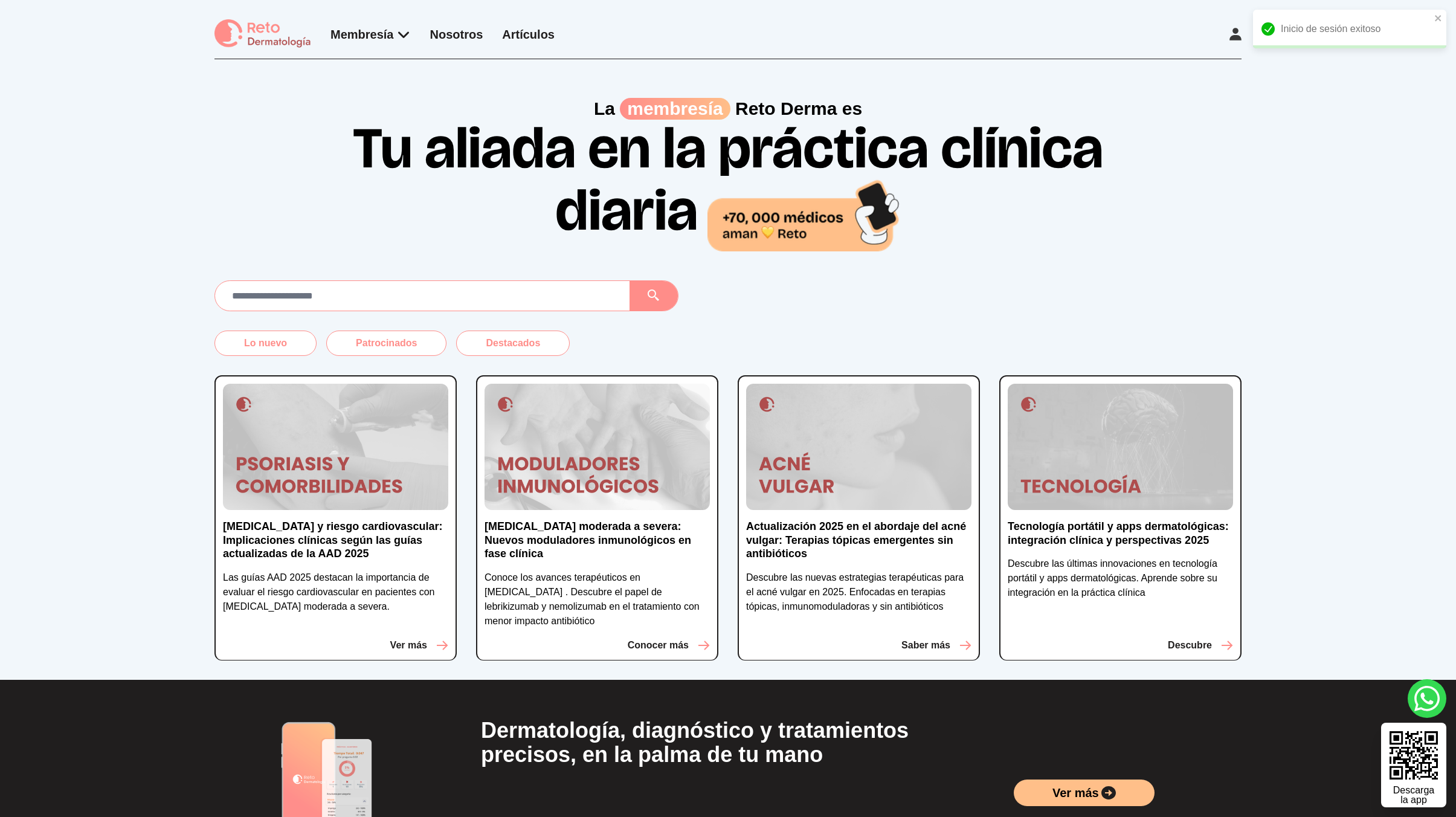
click at [1219, 27] on div "Membresía App Reto Dermatología Examen CMD Eventos Bolsa de empleo Club de bene…" at bounding box center [728, 39] width 1027 height 40
click at [1222, 29] on div "Membresía App Reto Dermatología Examen CMD Eventos Bolsa de empleo Club de bene…" at bounding box center [728, 39] width 1027 height 40
click at [1230, 32] on icon at bounding box center [1235, 34] width 12 height 12
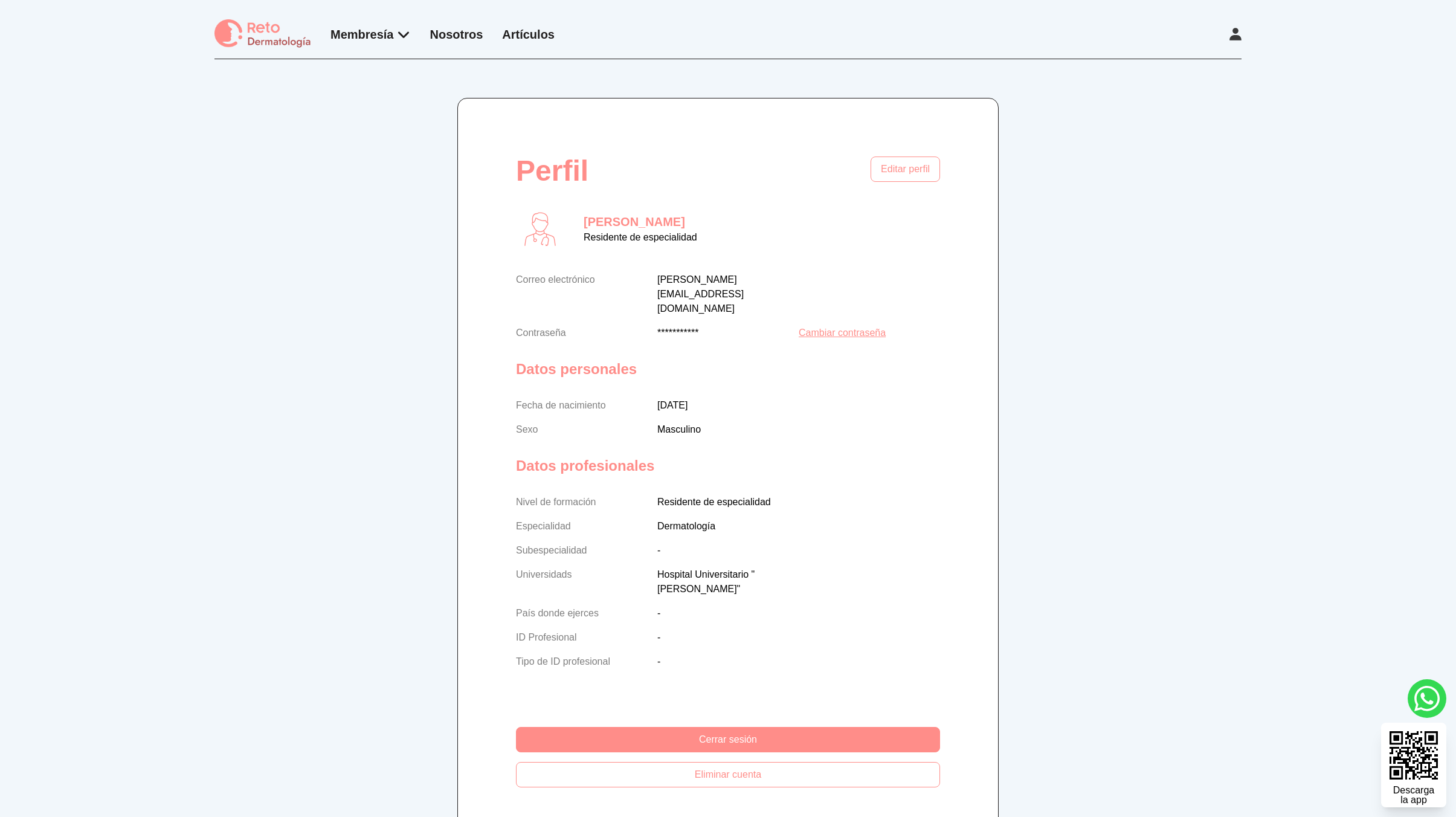
click at [529, 31] on link "Artículos" at bounding box center [527, 34] width 52 height 13
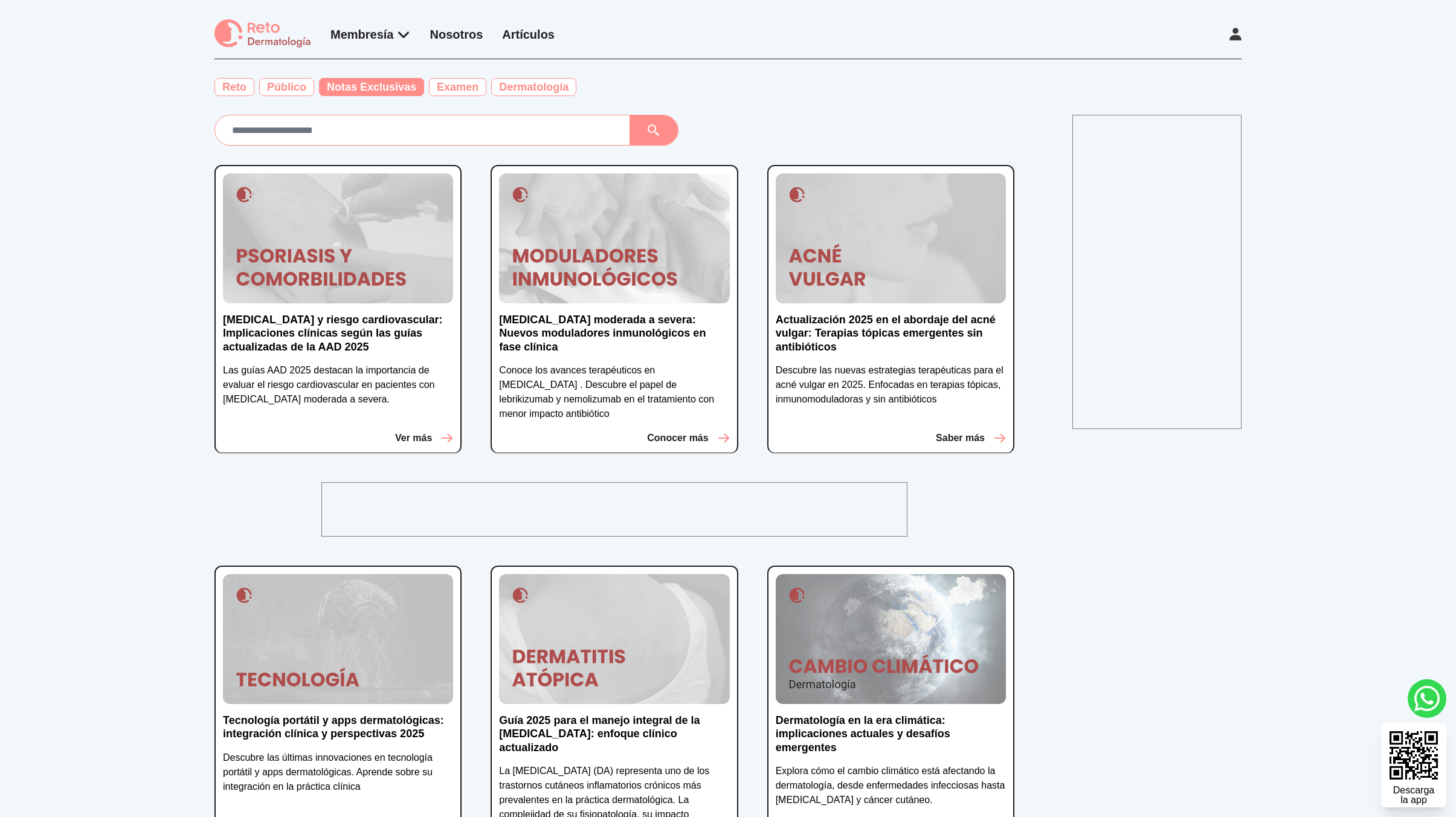
click at [333, 83] on span "Notas Exclusivas" at bounding box center [371, 87] width 105 height 18
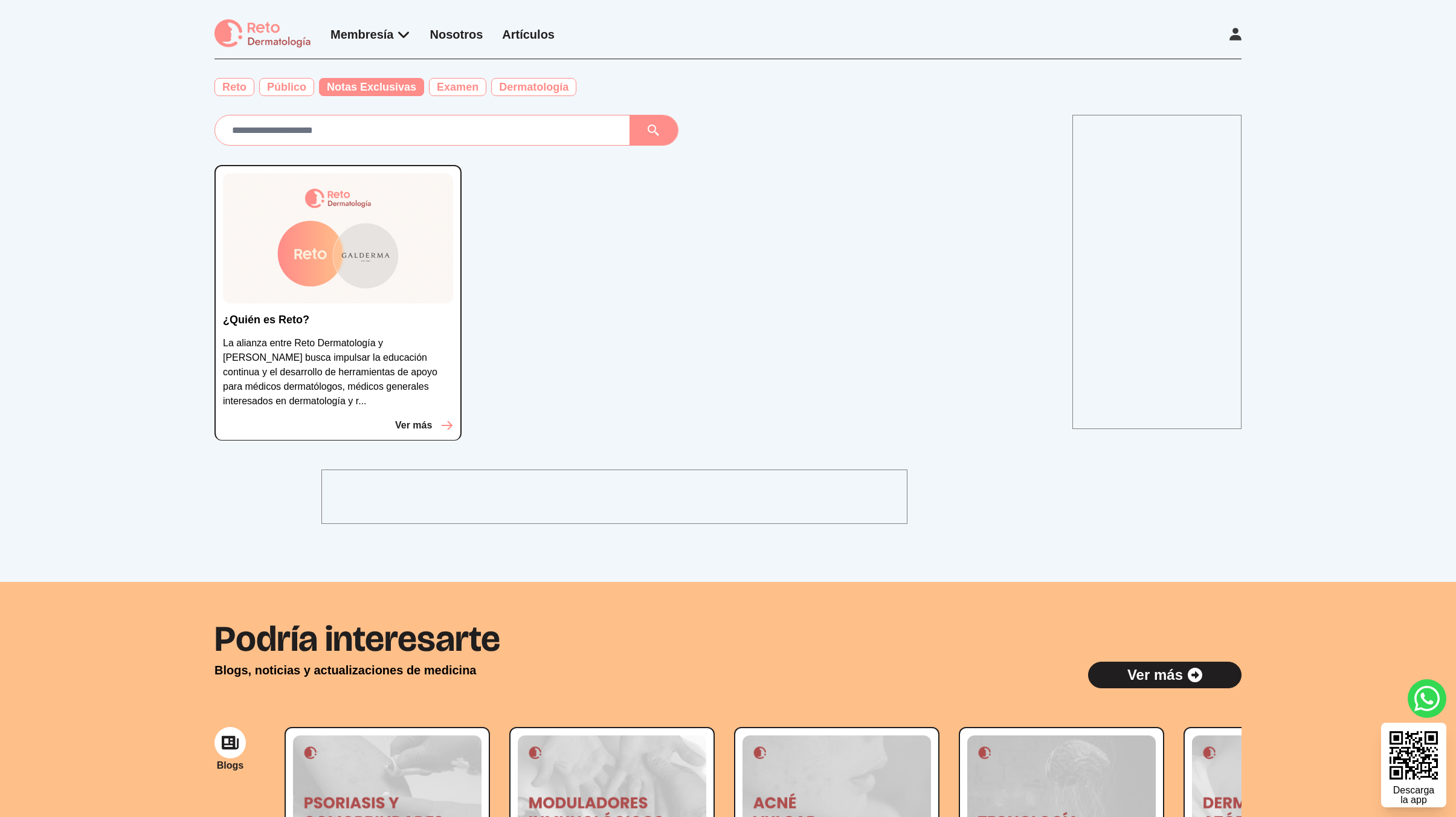
click at [365, 274] on img at bounding box center [339, 238] width 230 height 129
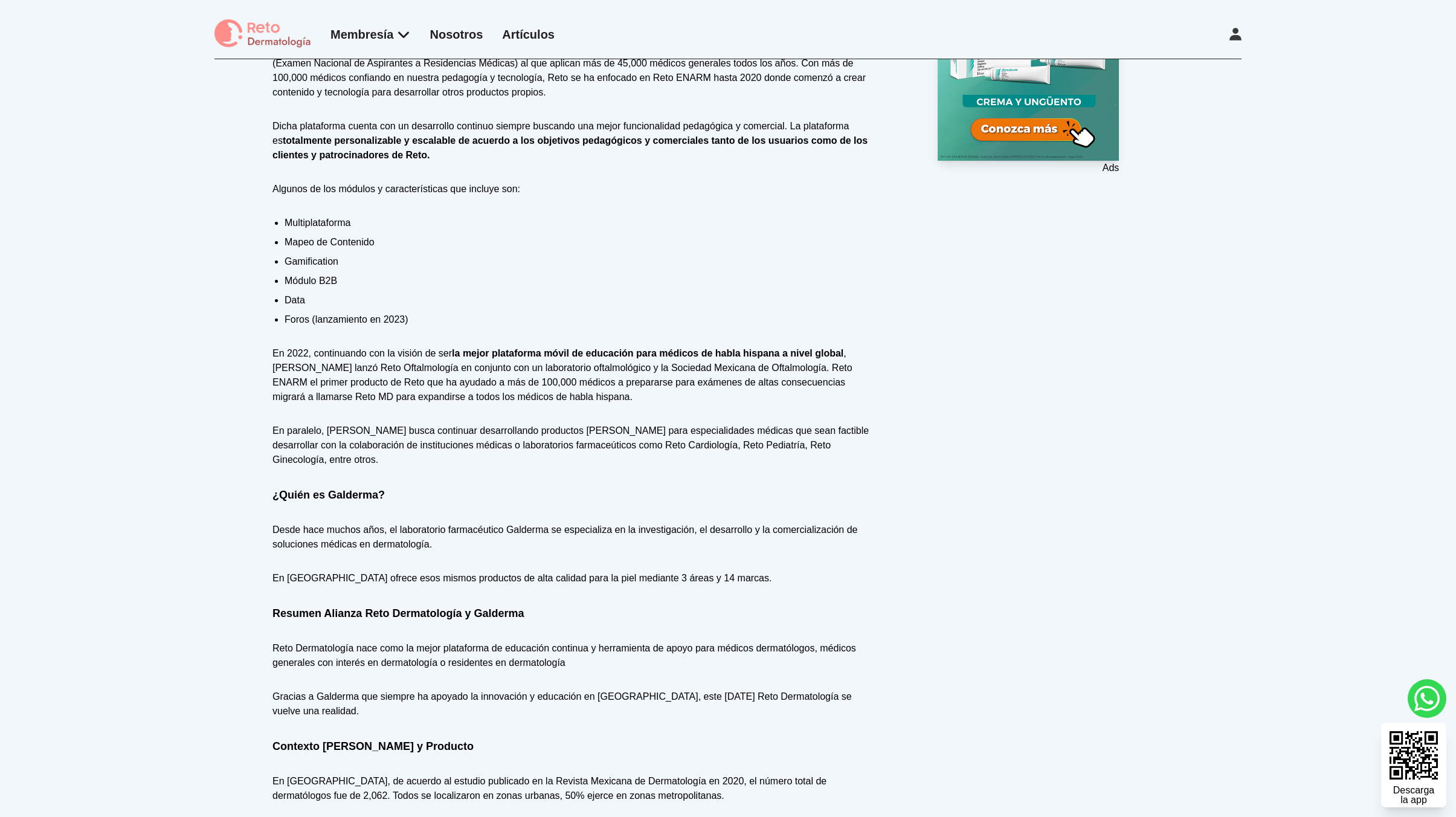
scroll to position [338, 0]
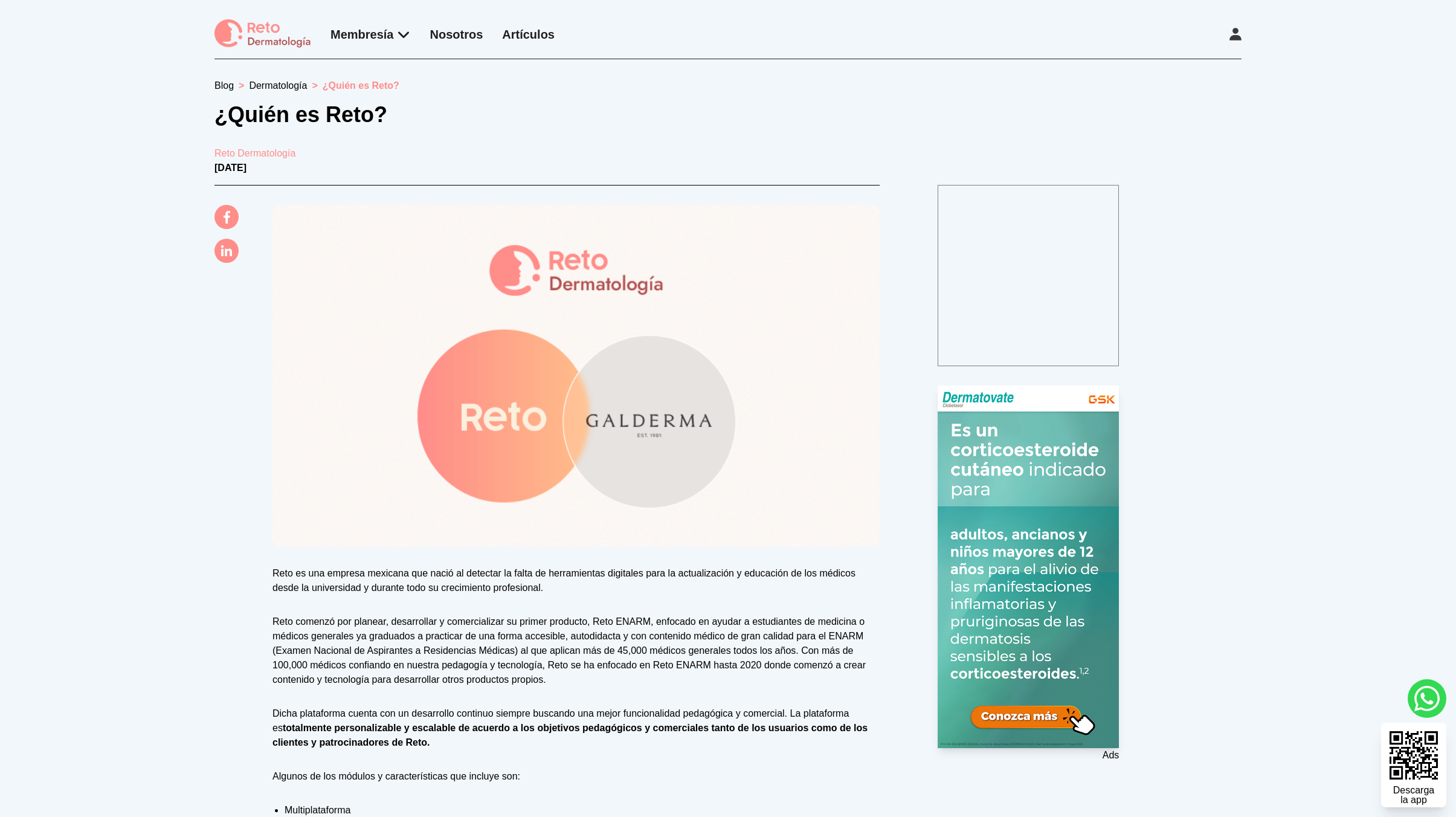
click at [245, 42] on img at bounding box center [262, 34] width 97 height 29
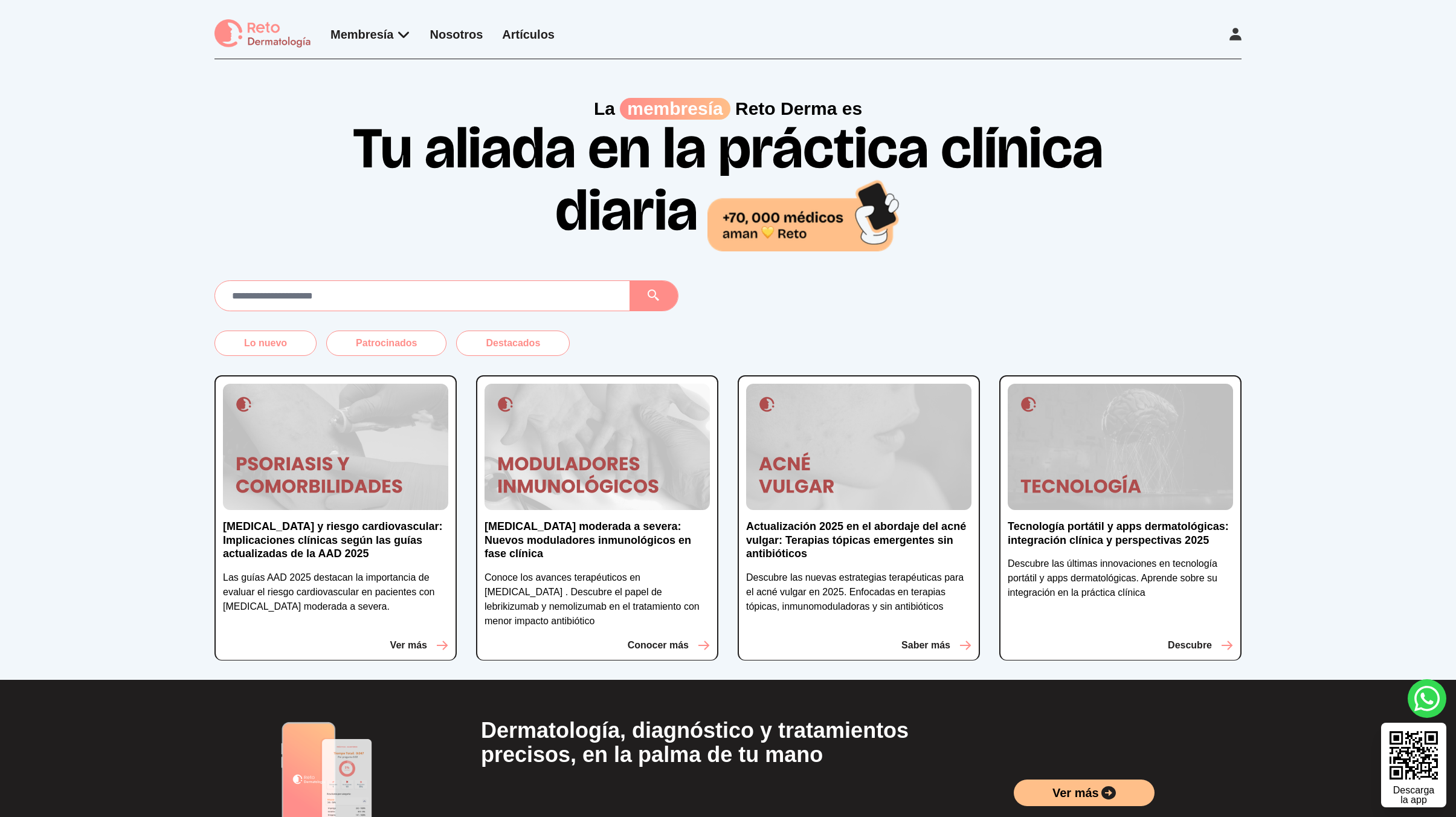
scroll to position [89, 0]
click at [1310, 432] on div "Lo nuevo Patrocinados Destacados Psoriasis y riesgo cardiovascular: Implicacion…" at bounding box center [728, 479] width 1456 height 400
click at [1220, 33] on div "Membresía App Reto Dermatología Examen CMD Eventos Bolsa de empleo Club de bene…" at bounding box center [728, 39] width 1027 height 40
click at [1246, 33] on div "Membresía App Reto Dermatología Examen CMD Eventos Bolsa de empleo Club de bene…" at bounding box center [728, 29] width 1456 height 59
click at [1242, 33] on div "Membresía App Reto Dermatología Examen CMD Eventos Bolsa de empleo Club de bene…" at bounding box center [728, 29] width 1456 height 59
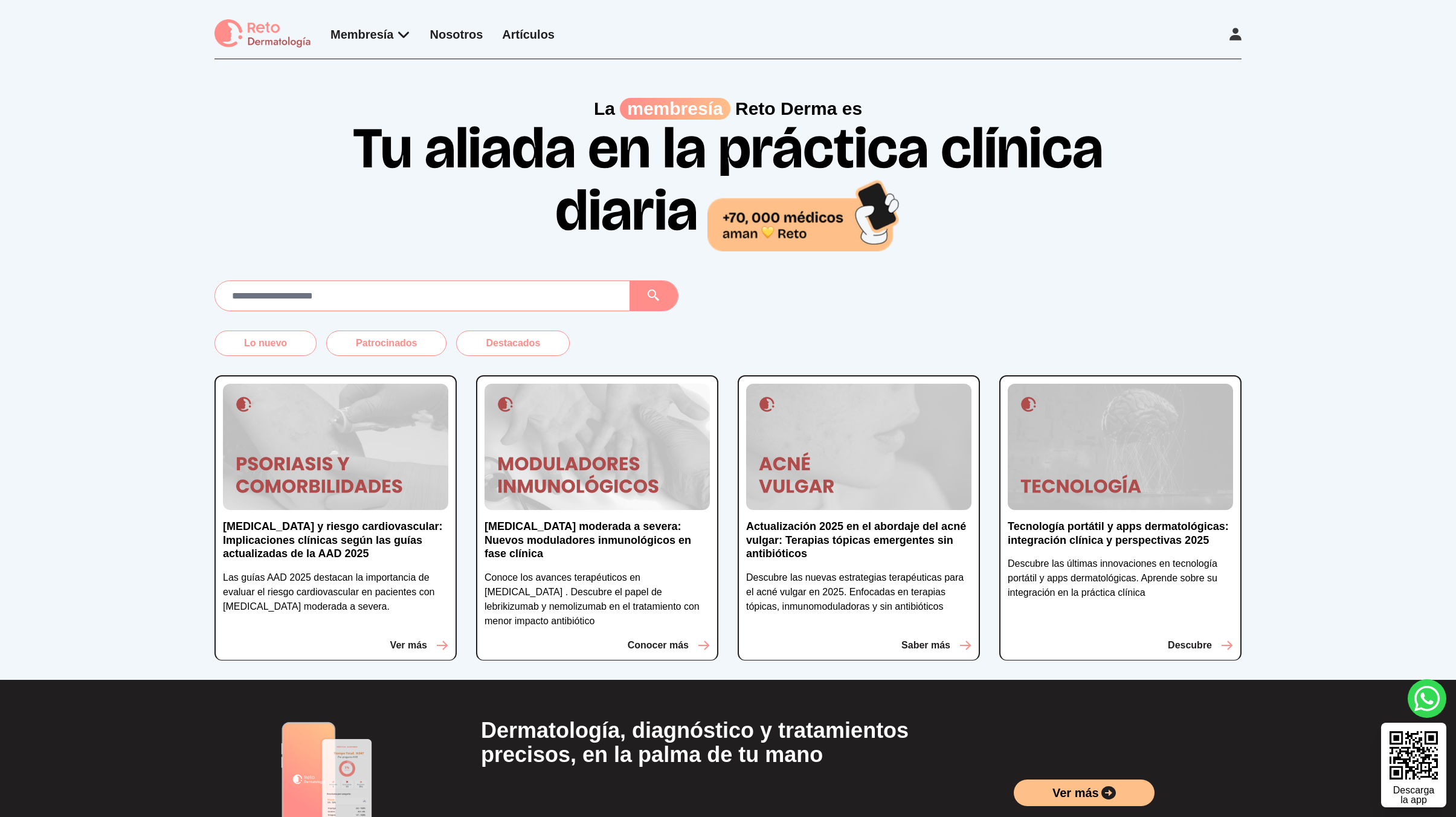
click at [1240, 33] on icon at bounding box center [1235, 34] width 12 height 12
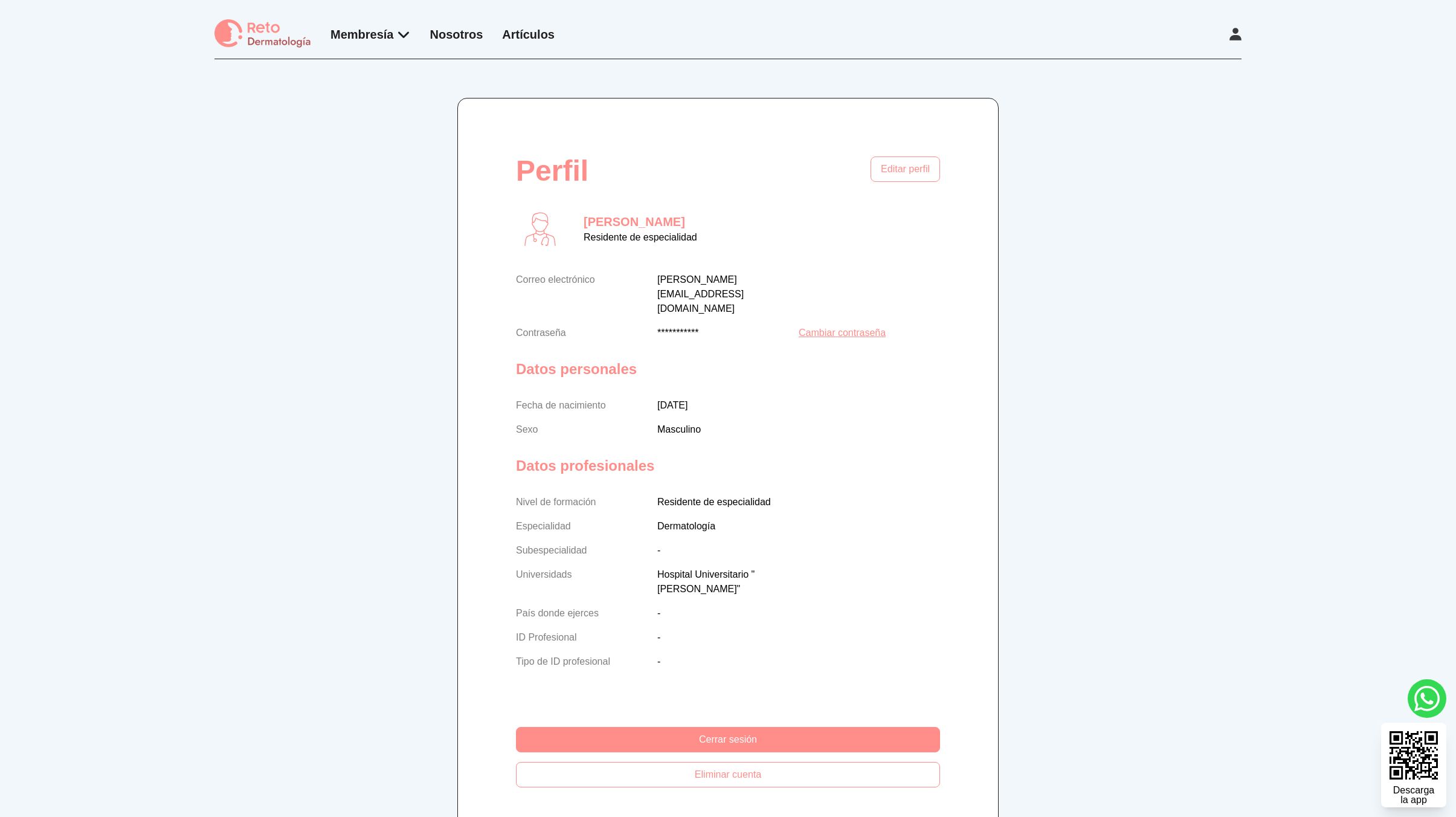
click at [274, 45] on img at bounding box center [262, 34] width 97 height 29
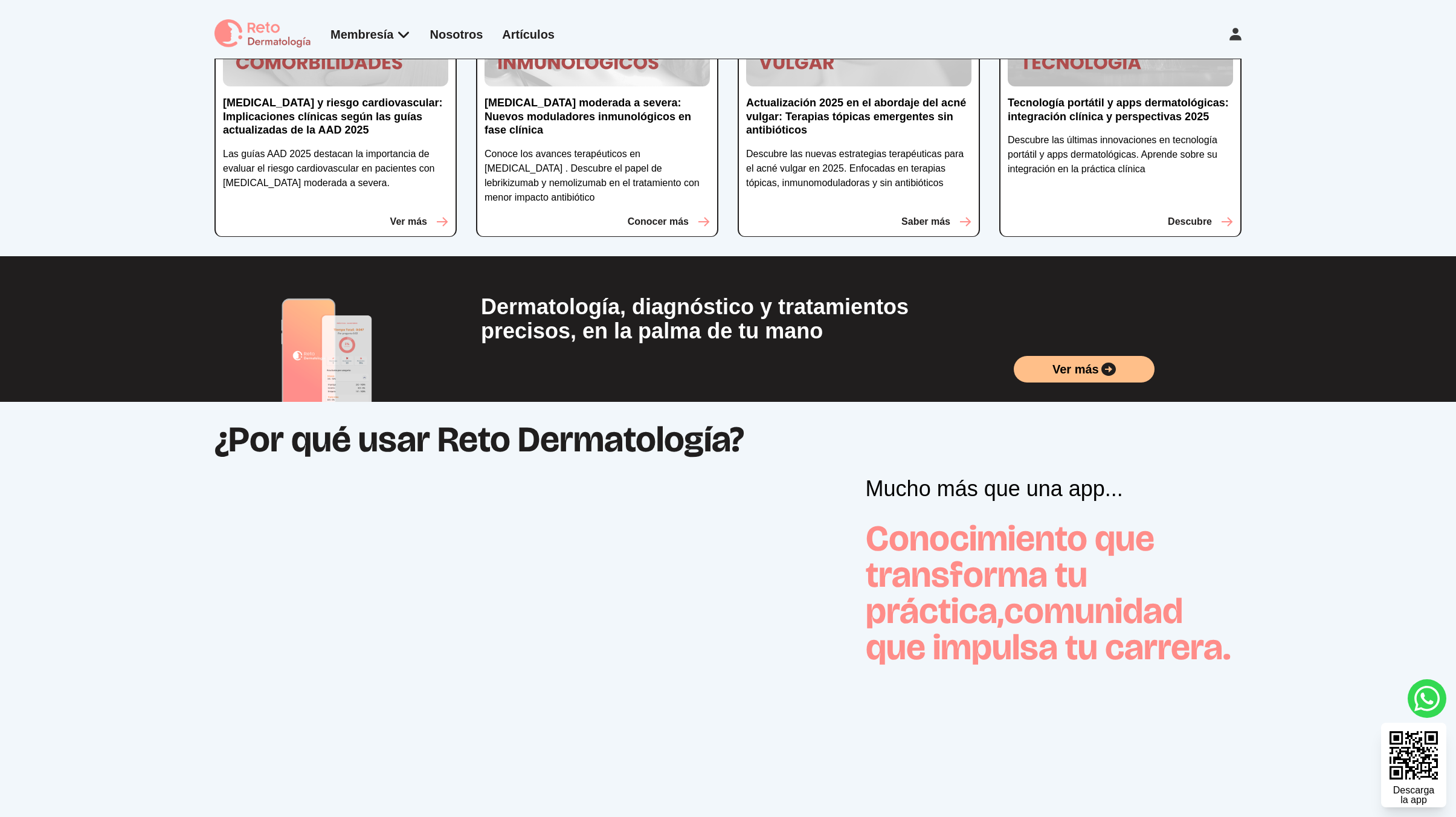
scroll to position [440, 0]
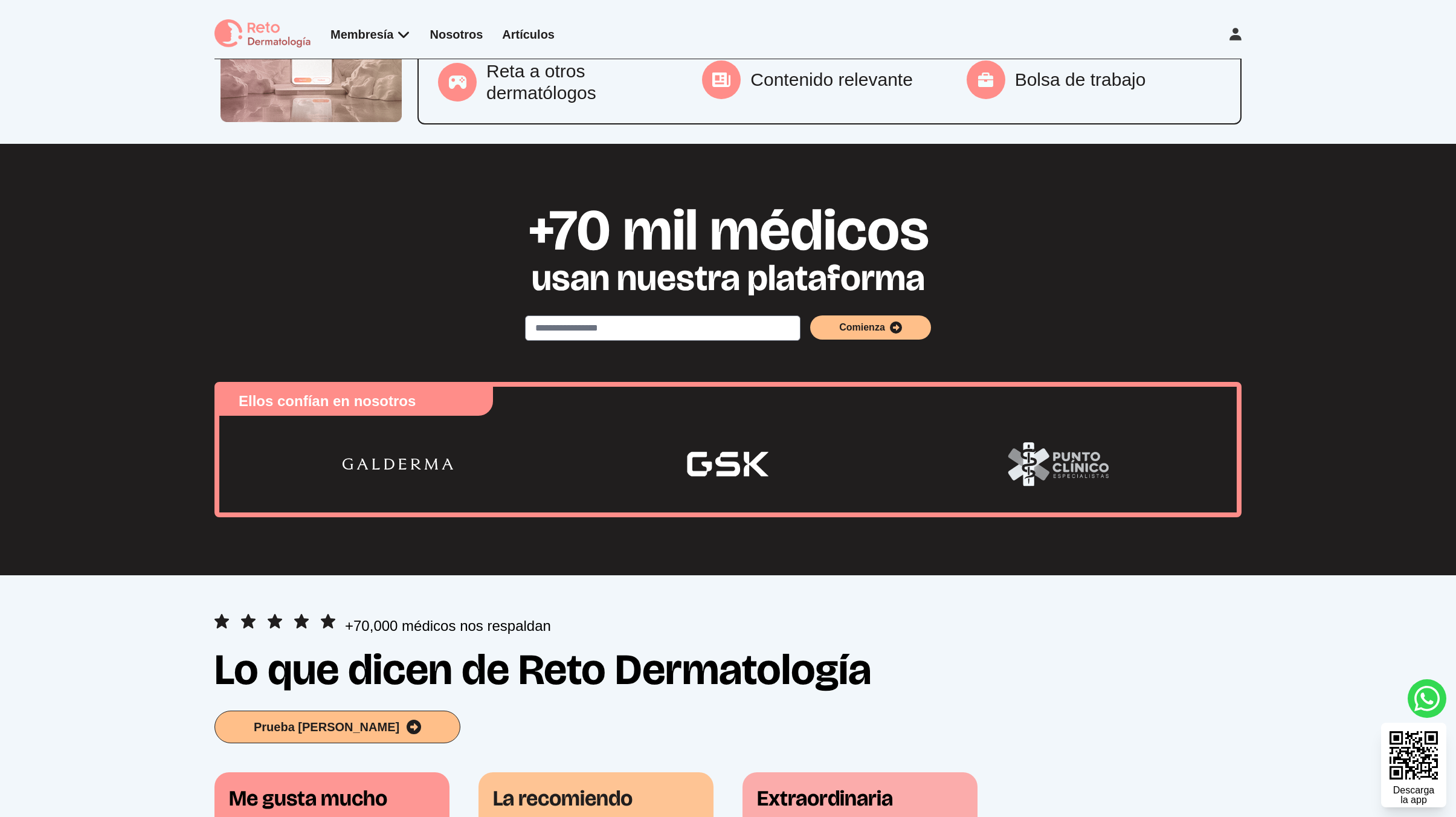
scroll to position [1132, 0]
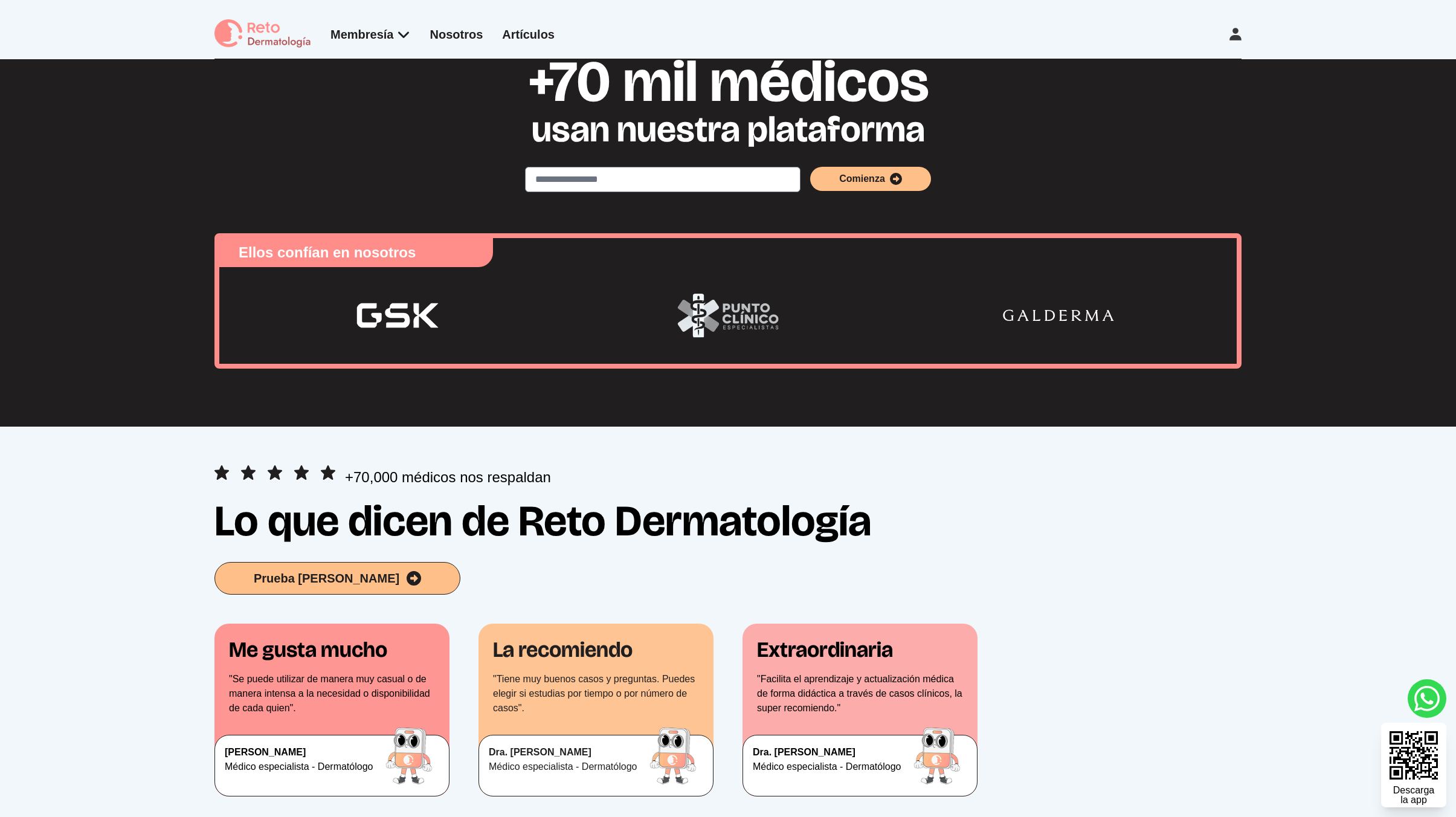
scroll to position [365, 0]
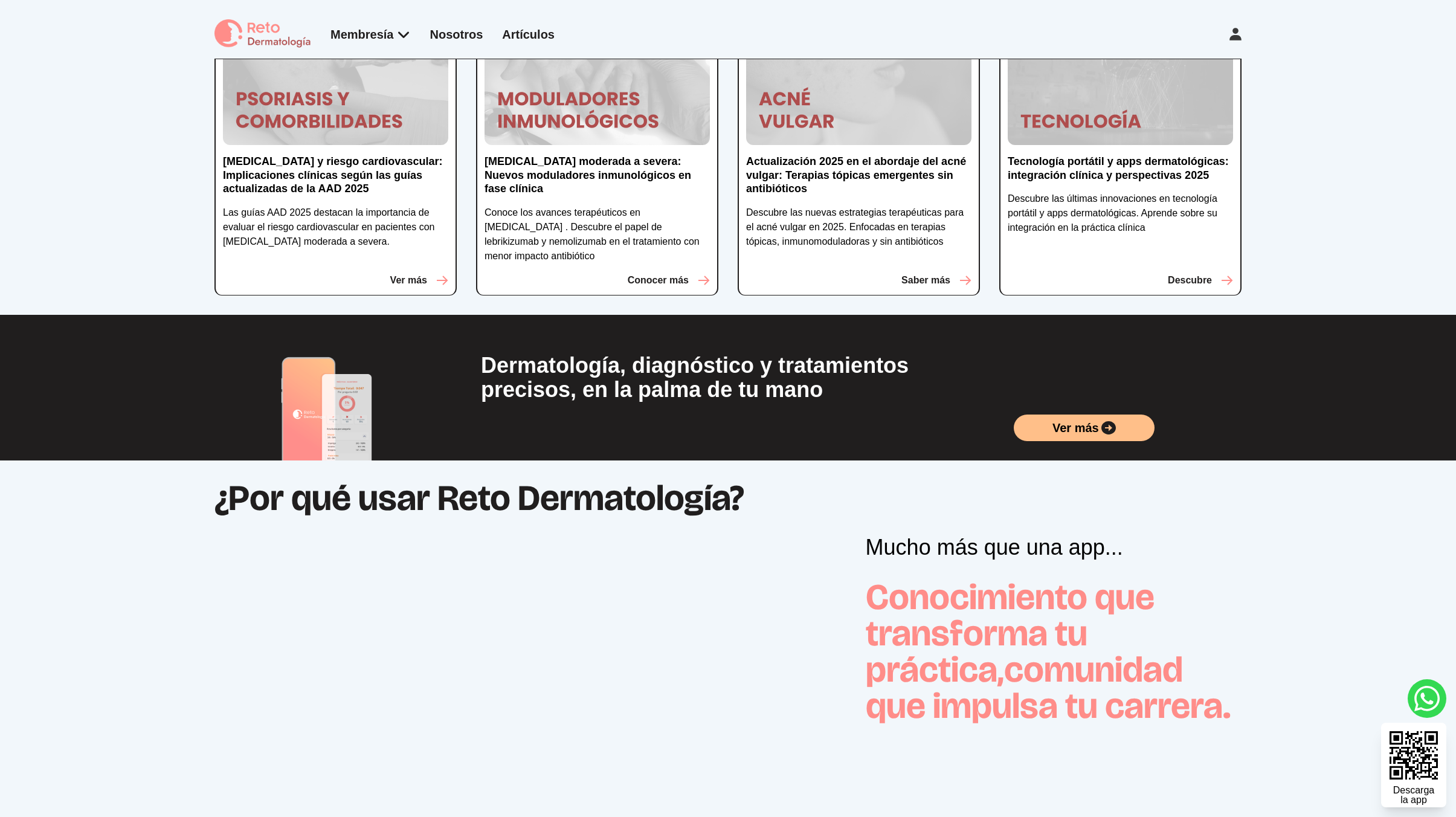
click at [1351, 242] on div "Lo nuevo Patrocinados Destacados [MEDICAL_DATA] y riesgo cardiovascular: Implic…" at bounding box center [728, 115] width 1456 height 400
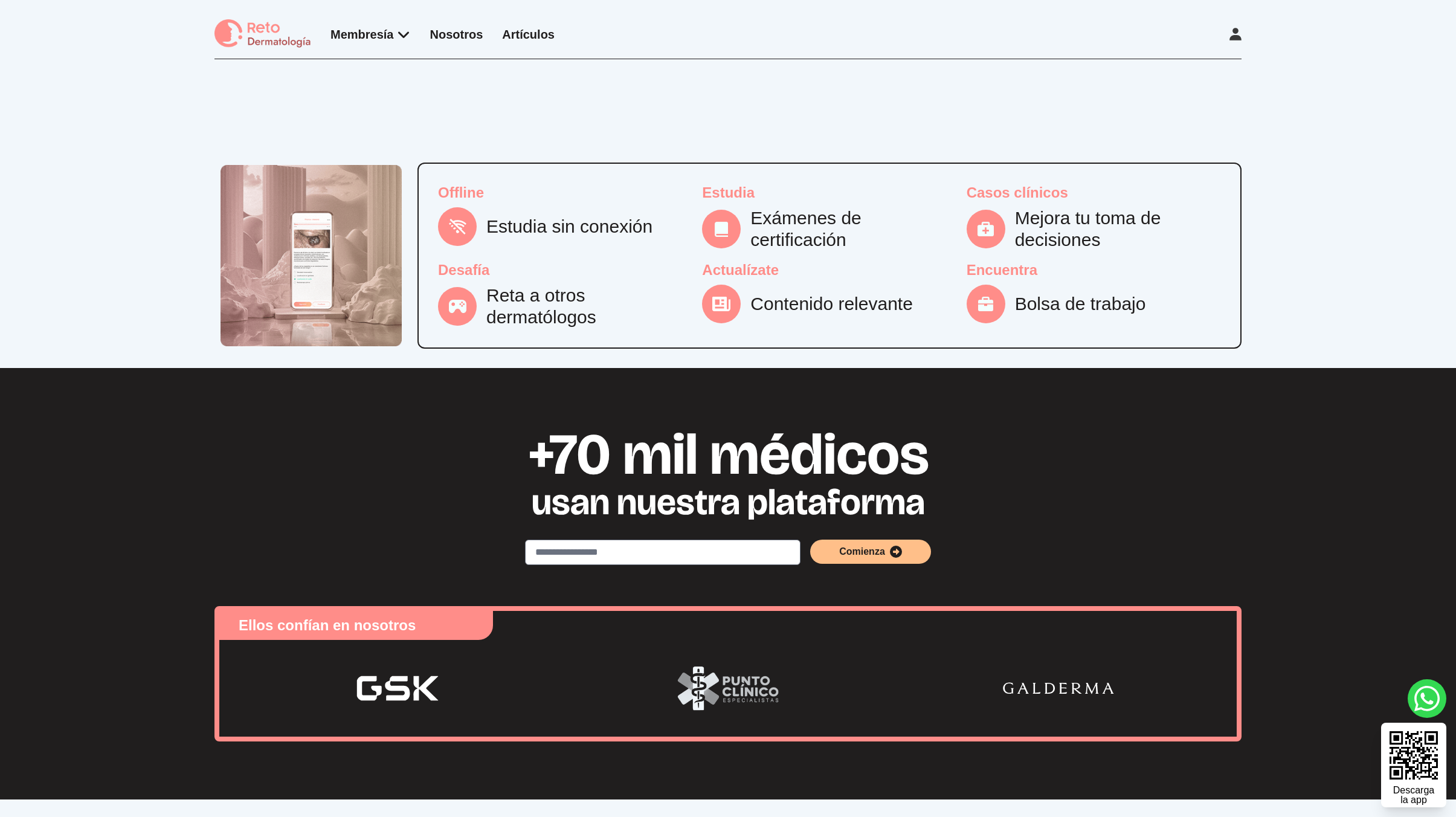
scroll to position [838, 0]
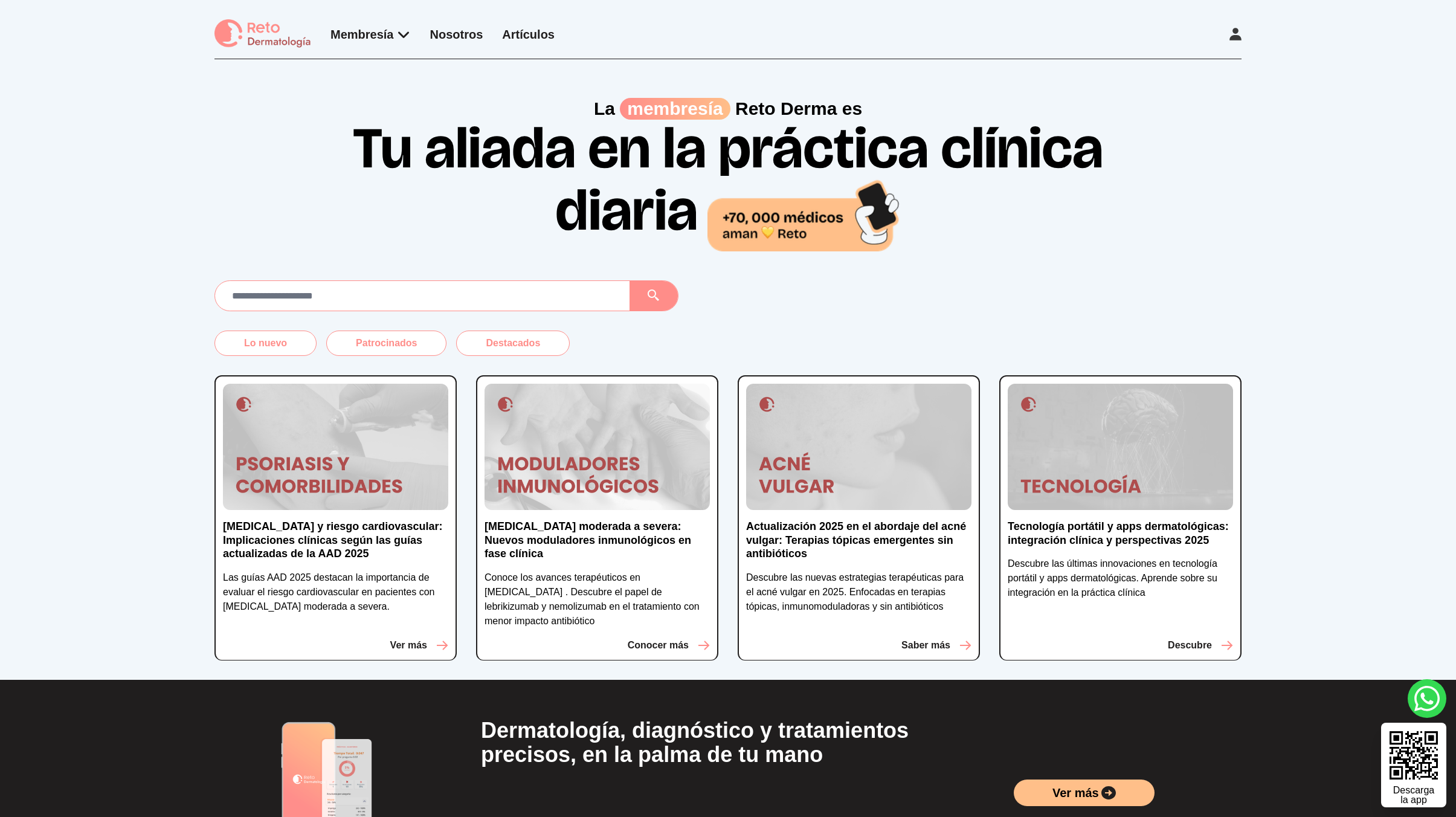
click at [1090, 198] on h1 "Tu aliada en la práctica clínica diaria" at bounding box center [728, 185] width 773 height 131
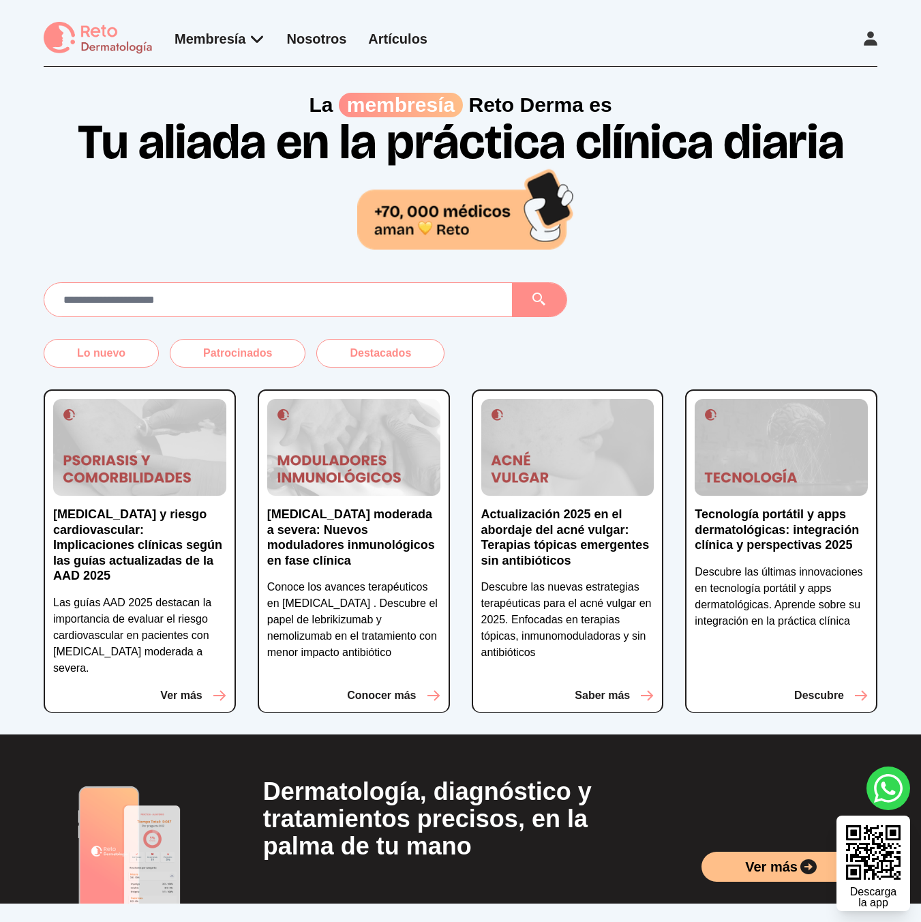
scroll to position [35, 0]
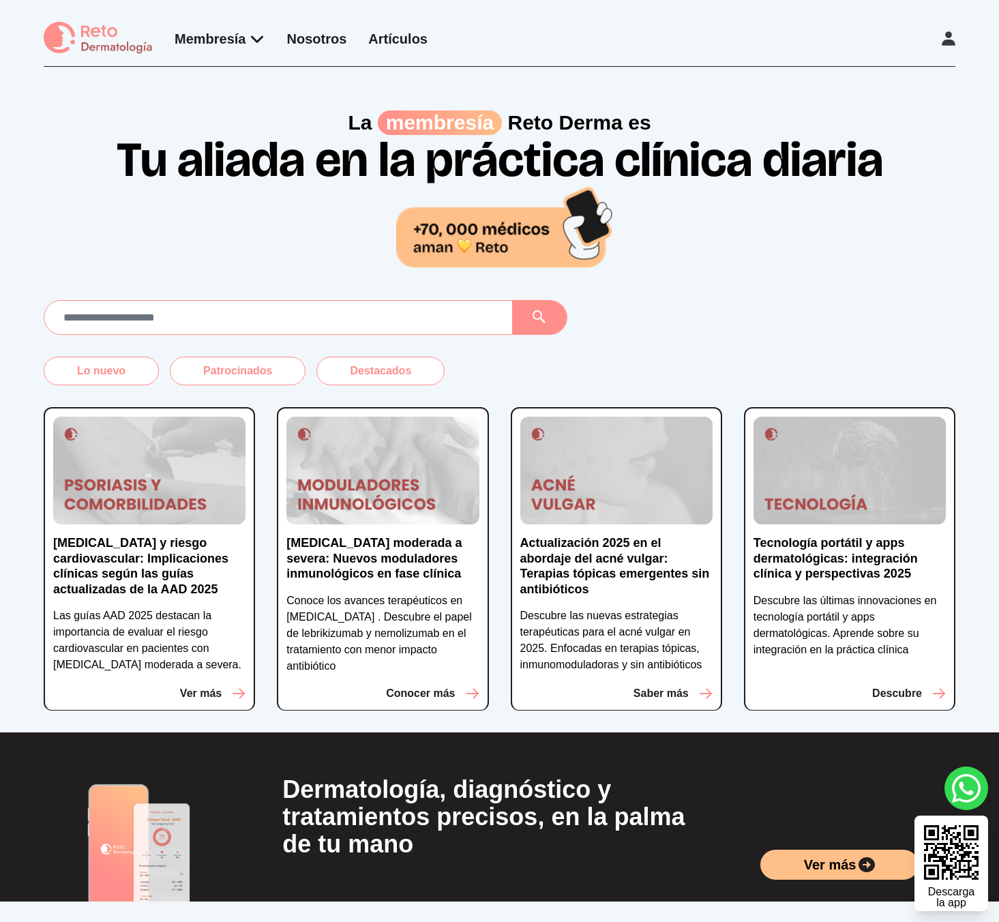
click at [851, 118] on p "La membresía [PERSON_NAME] es" at bounding box center [499, 122] width 911 height 25
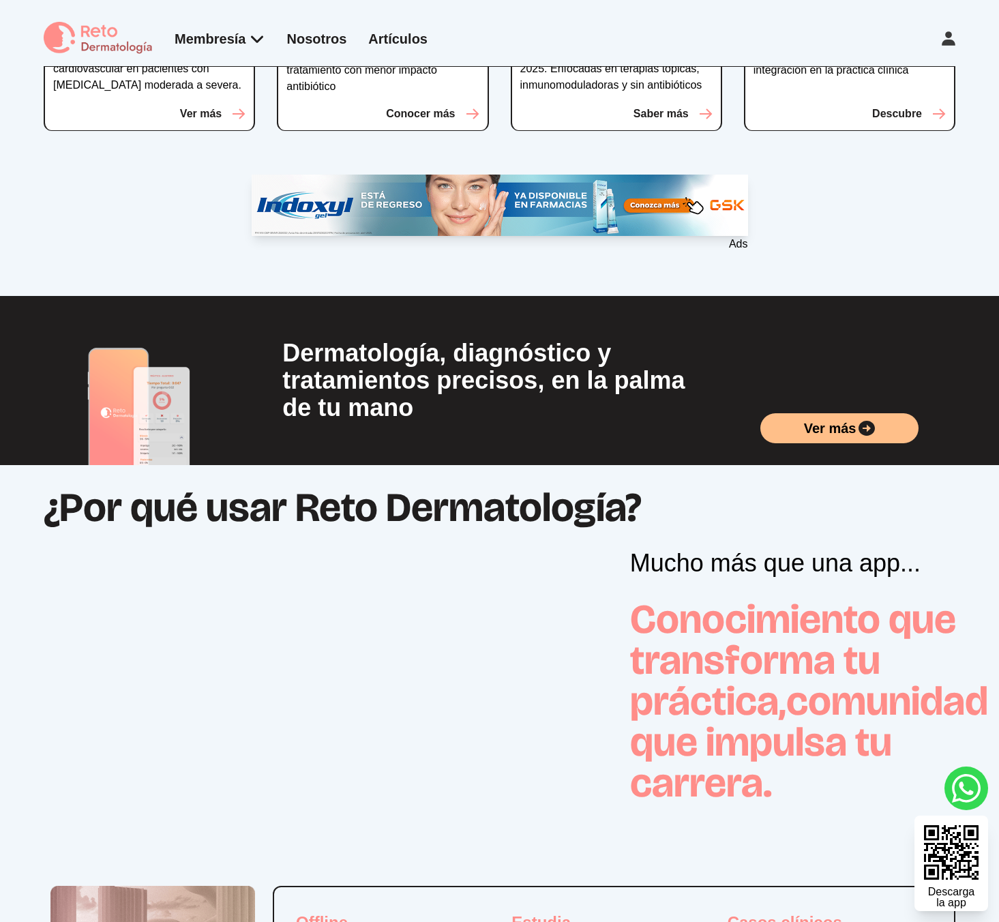
scroll to position [291, 0]
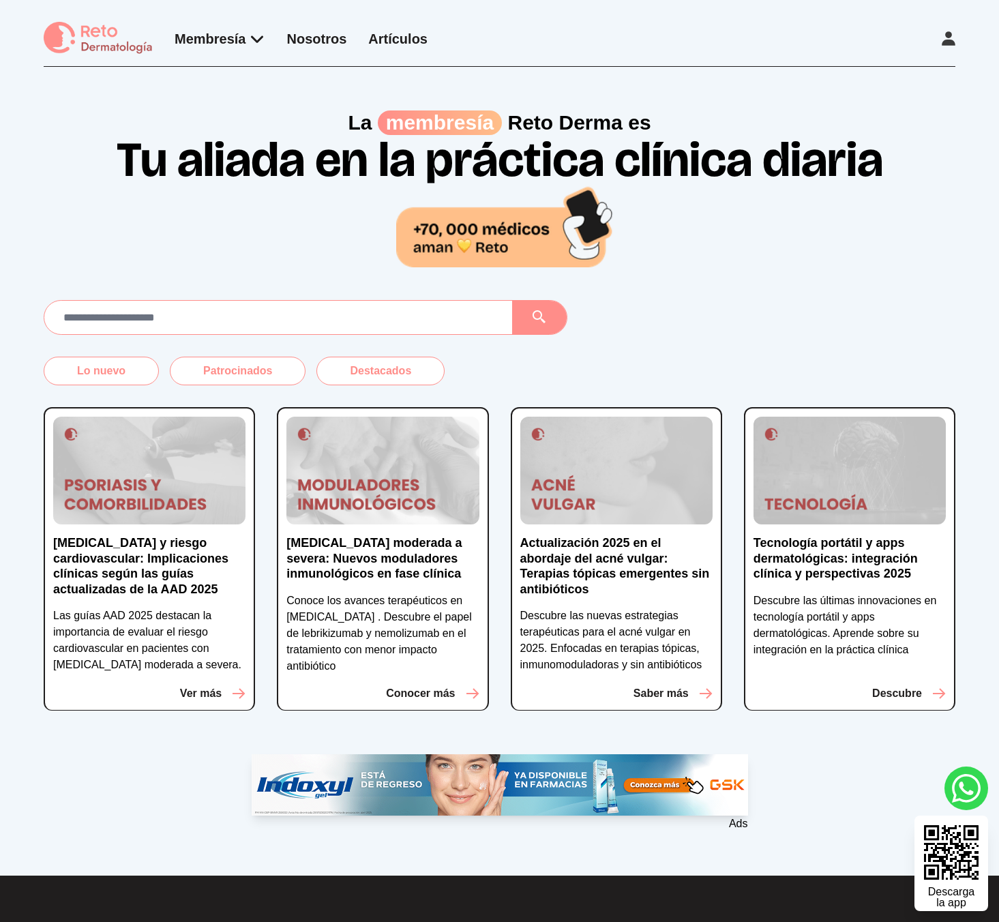
click at [921, 362] on div "Lo nuevo Patrocinados Destacados" at bounding box center [499, 370] width 911 height 29
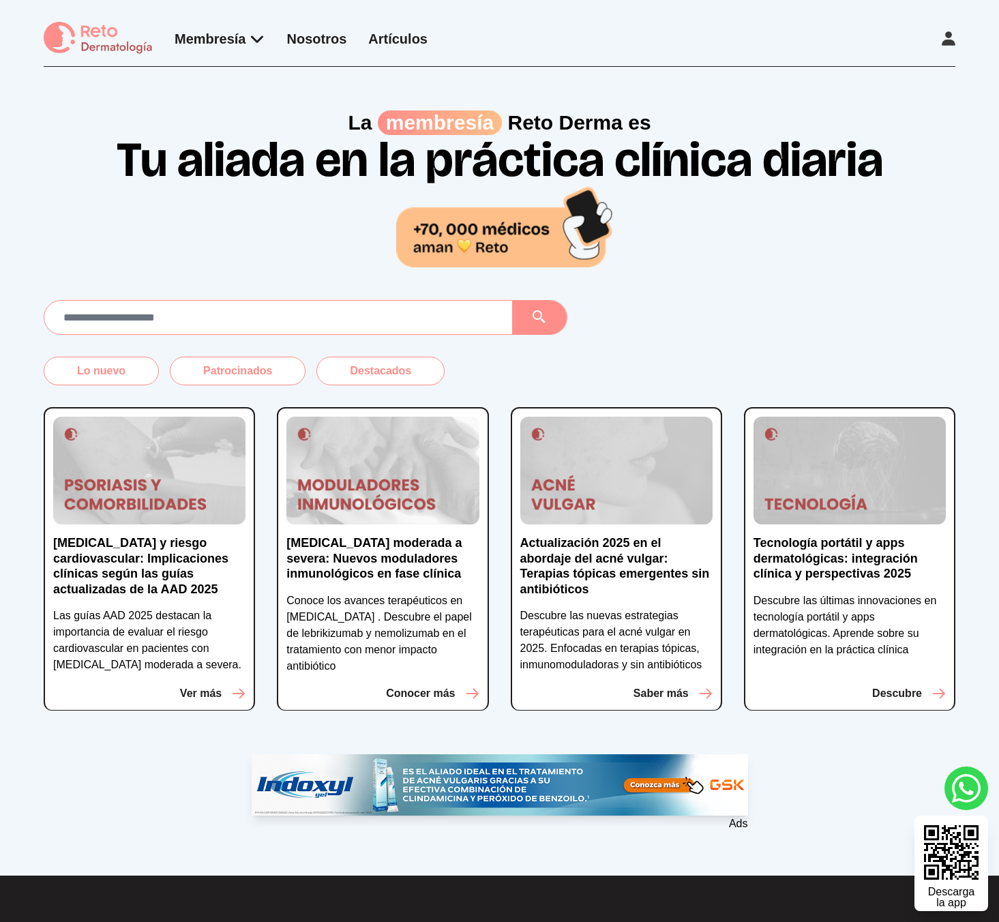
click at [866, 204] on h1 "Tu aliada en la práctica clínica diaria" at bounding box center [499, 201] width 872 height 132
click at [891, 324] on div at bounding box center [499, 317] width 911 height 35
click at [932, 40] on div "Membresía App Reto Dermatología Examen CMD Eventos Bolsa de empleo Club de bene…" at bounding box center [499, 44] width 911 height 45
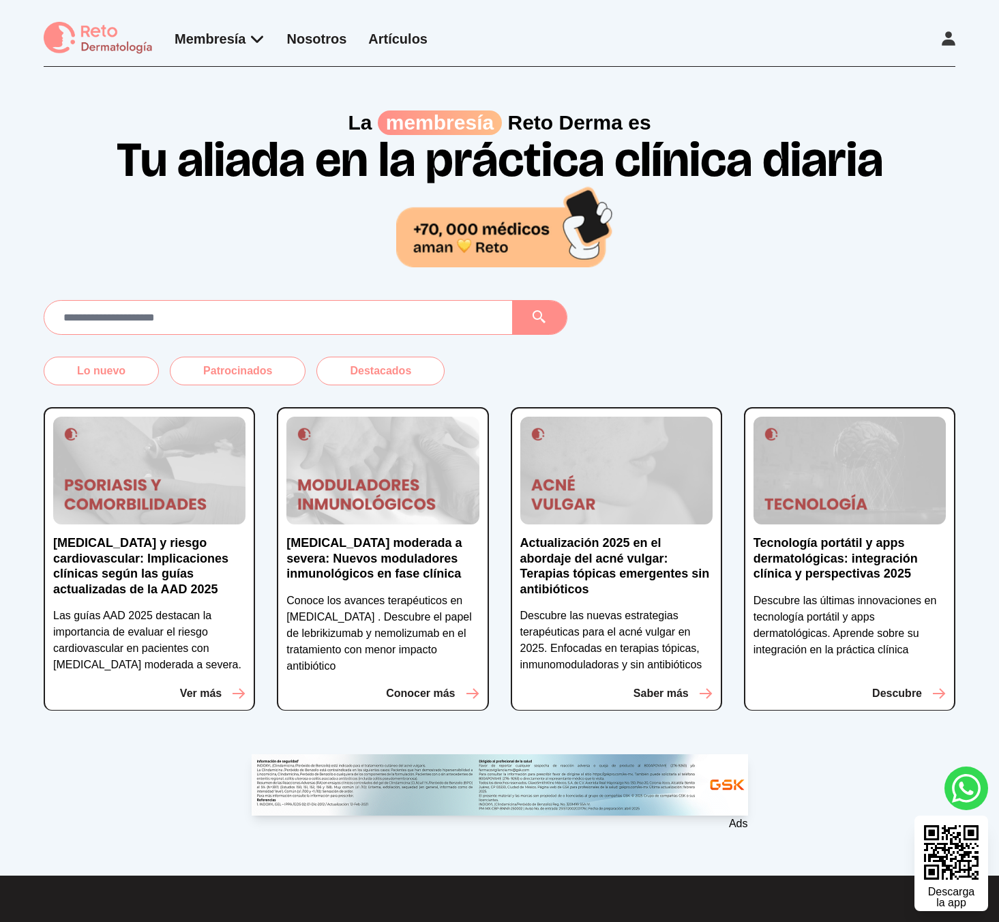
click at [937, 40] on div "Membresía App Reto Dermatología Examen CMD Eventos Bolsa de empleo Club de bene…" at bounding box center [499, 44] width 911 height 45
click at [941, 40] on icon at bounding box center [948, 38] width 14 height 14
